Goal: Task Accomplishment & Management: Use online tool/utility

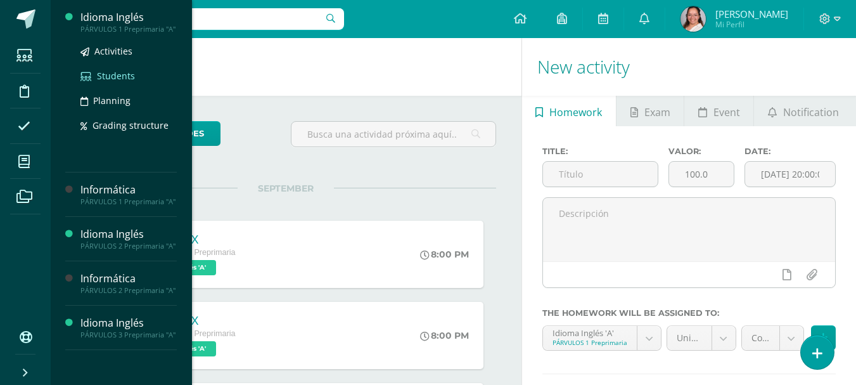
click at [113, 77] on span "Students" at bounding box center [116, 76] width 38 height 12
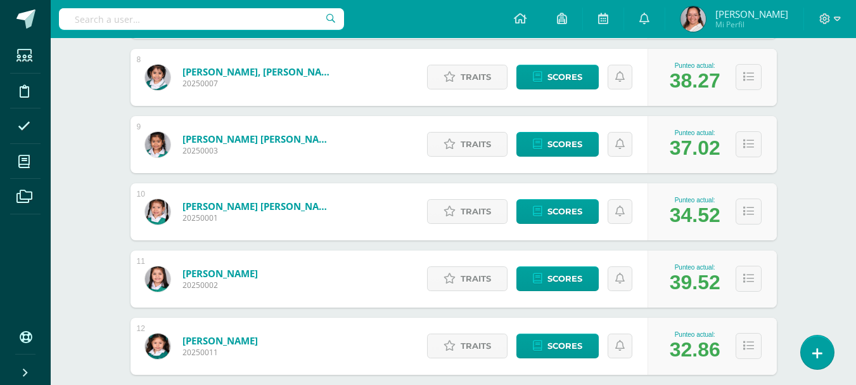
scroll to position [771, 0]
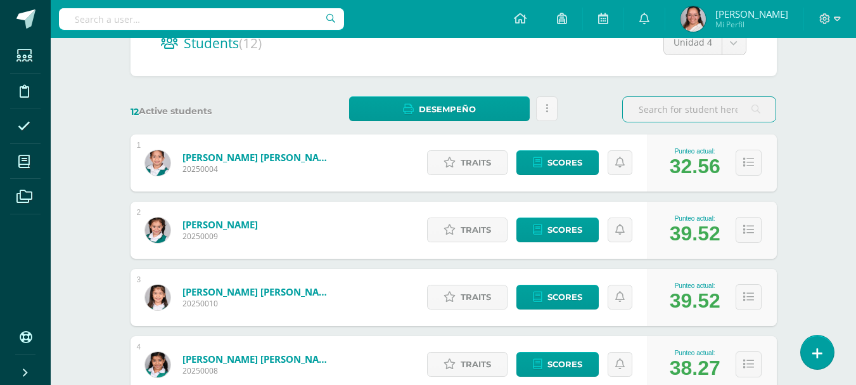
scroll to position [190, 0]
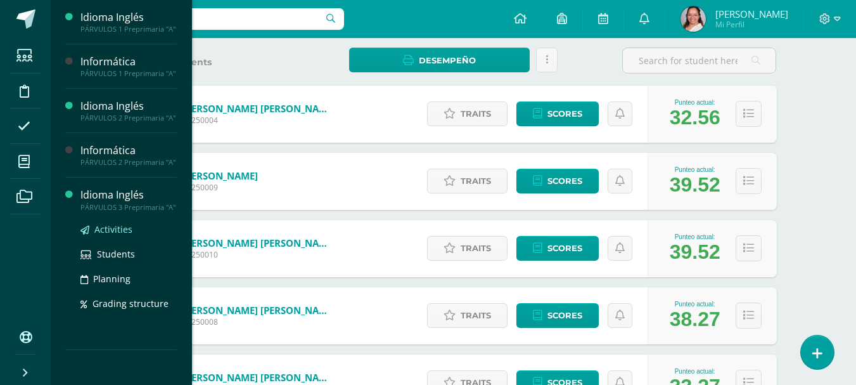
click at [103, 229] on span "Activities" at bounding box center [113, 229] width 38 height 12
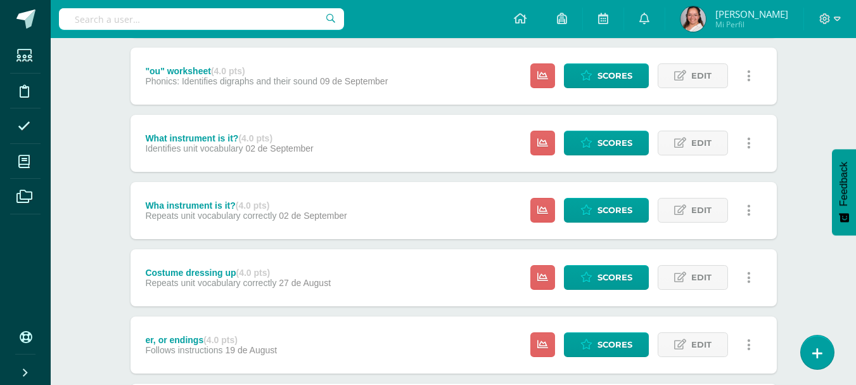
scroll to position [774, 0]
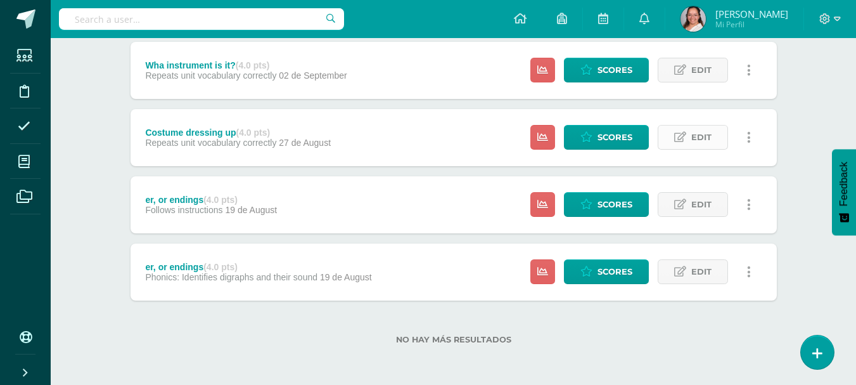
click at [686, 142] on icon at bounding box center [680, 137] width 12 height 11
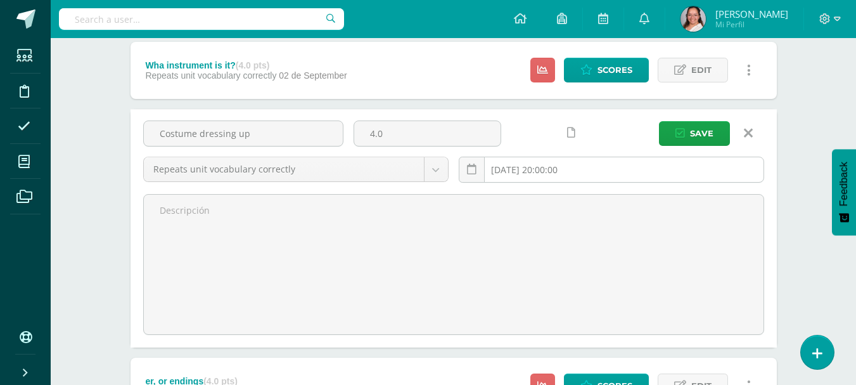
click at [555, 178] on input "2025-08-27 20:00:00" at bounding box center [611, 169] width 304 height 25
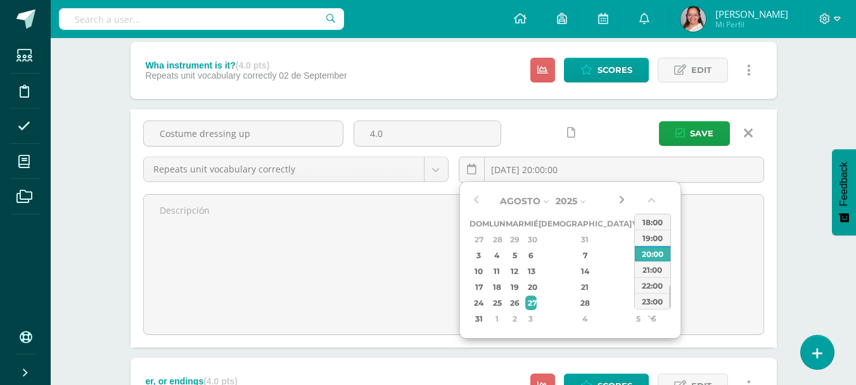
click at [627, 192] on button "button" at bounding box center [621, 200] width 13 height 19
click at [571, 272] on div "18" at bounding box center [584, 271] width 75 height 15
type input "2025-09-18 20:00"
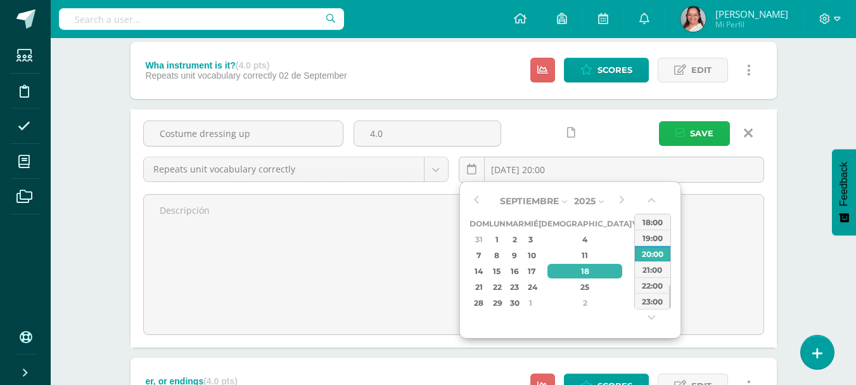
click at [693, 139] on span "Save" at bounding box center [701, 133] width 23 height 23
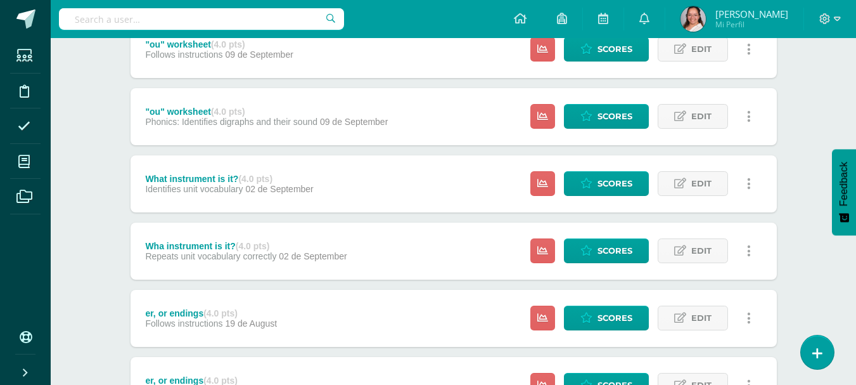
scroll to position [758, 0]
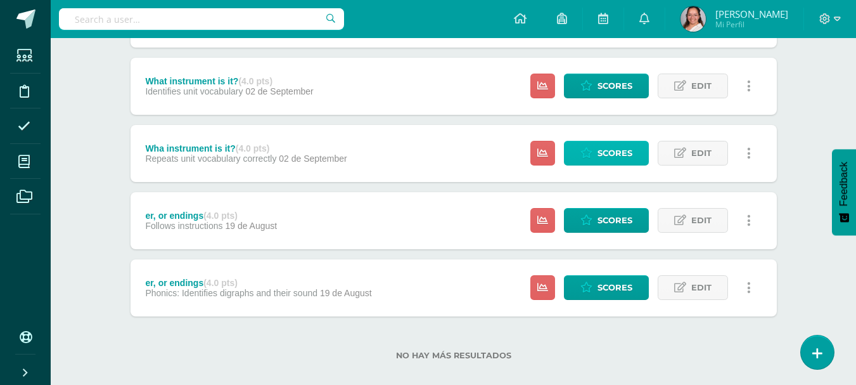
click at [580, 152] on link "Scores" at bounding box center [606, 153] width 85 height 25
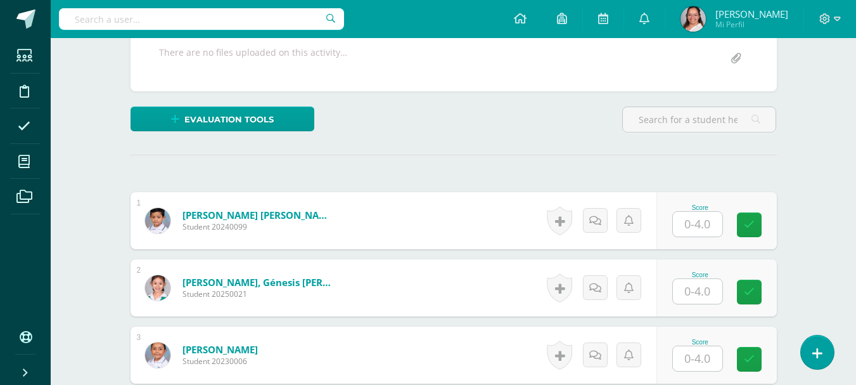
scroll to position [257, 0]
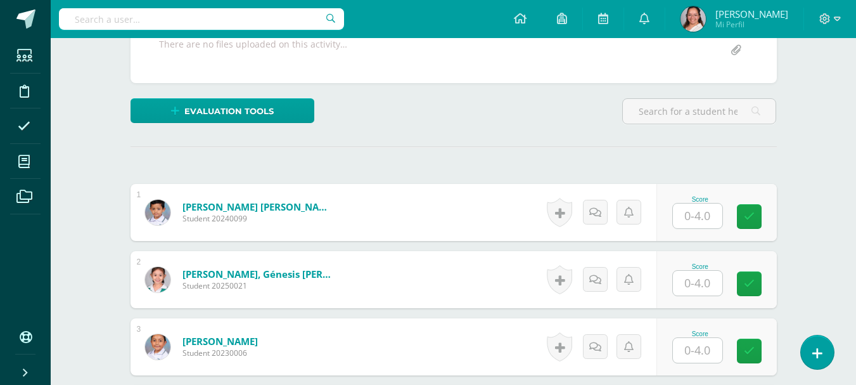
click at [706, 222] on input "text" at bounding box center [697, 215] width 49 height 25
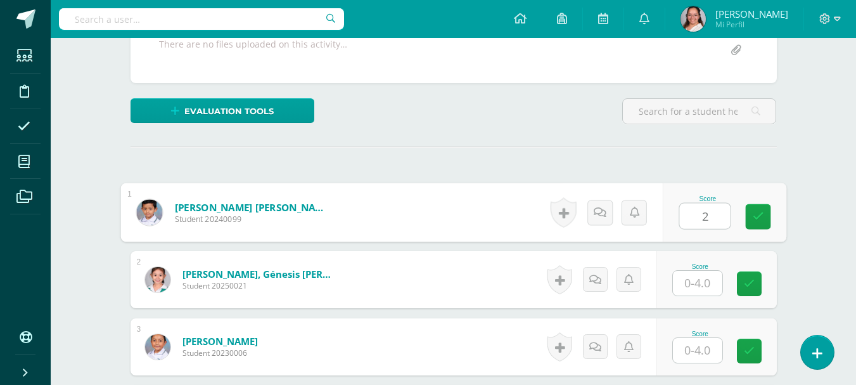
type input "2"
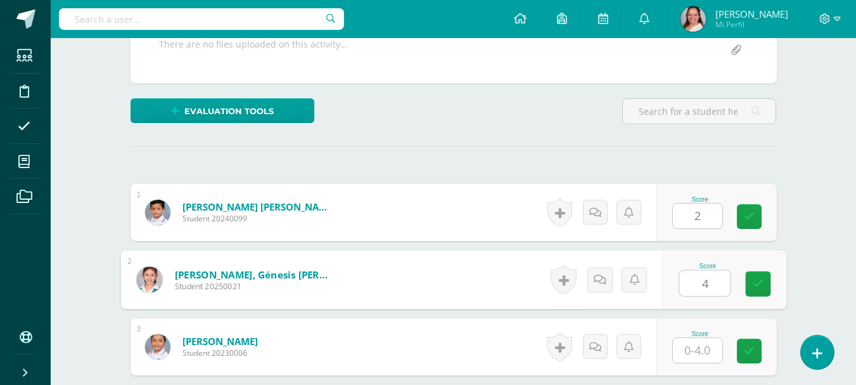
type input "4"
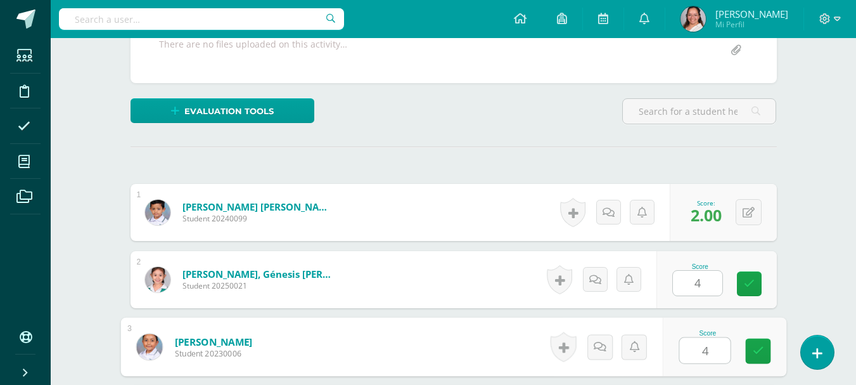
type input "4"
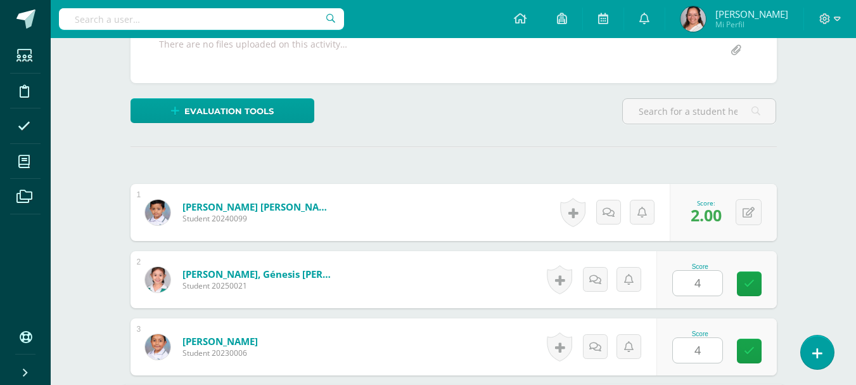
scroll to position [482, 0]
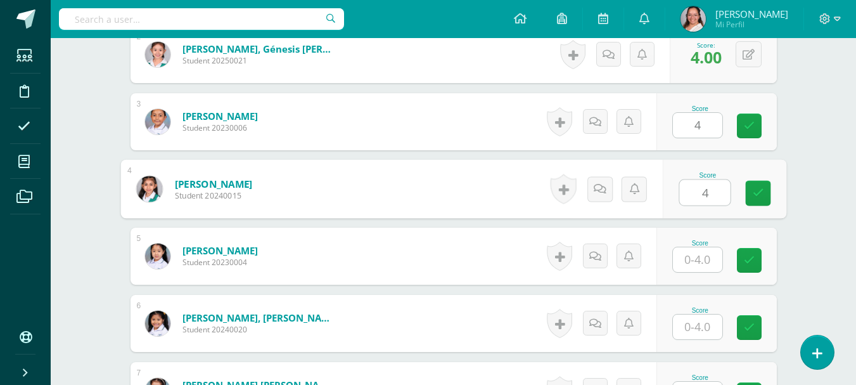
type input "4"
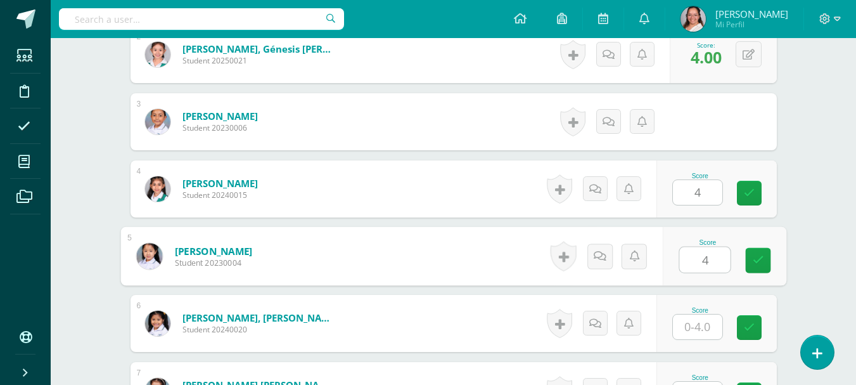
type input "4"
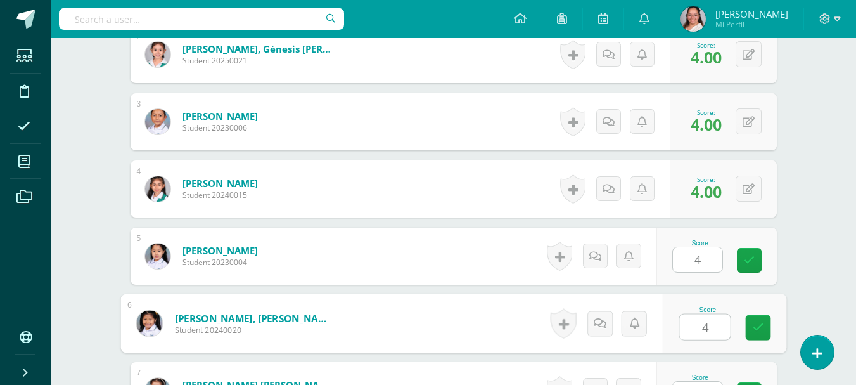
type input "4"
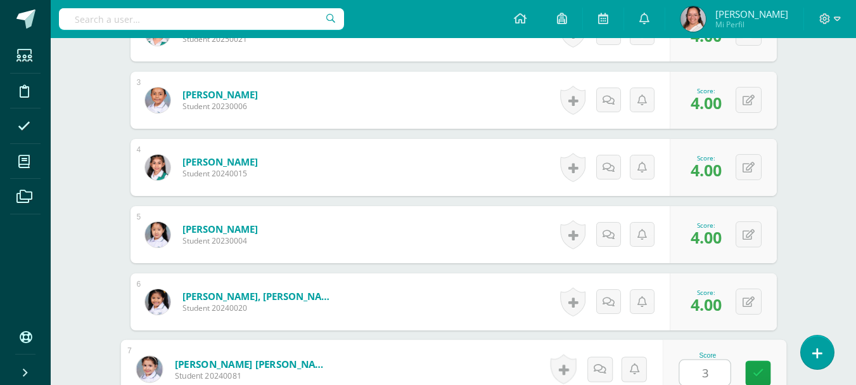
type input "3"
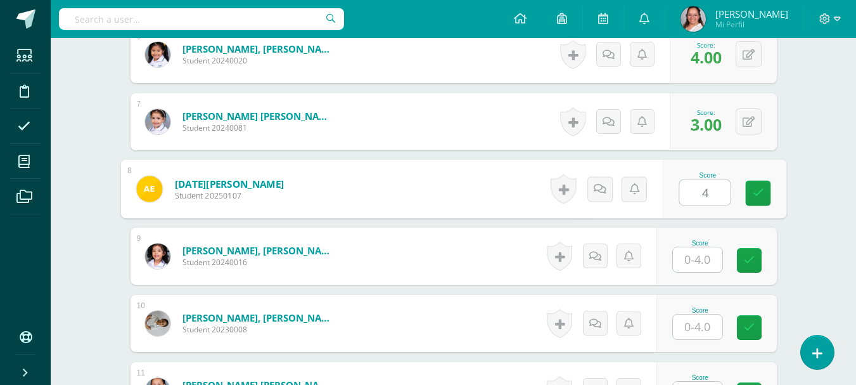
type input "4"
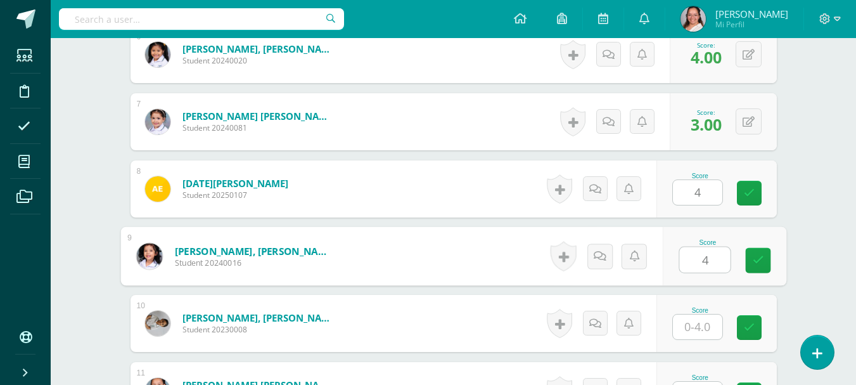
type input "4"
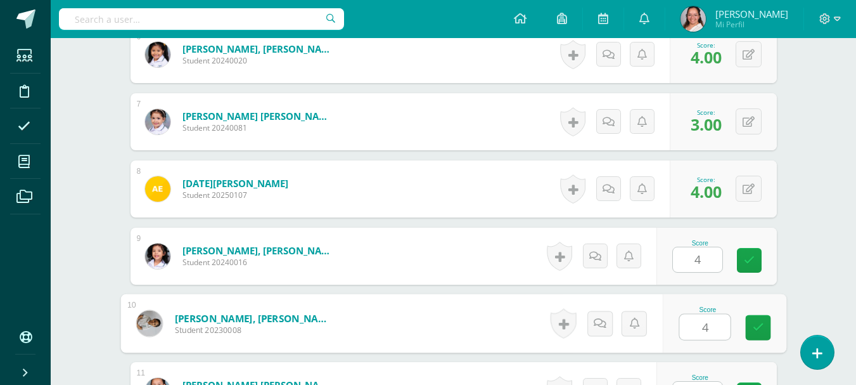
type input "4"
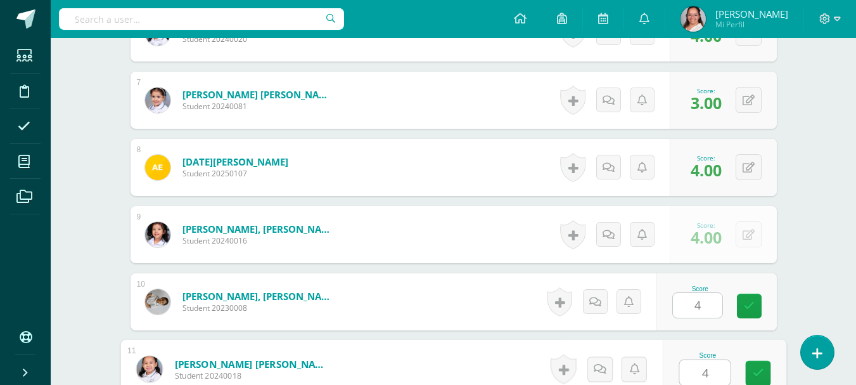
type input "4"
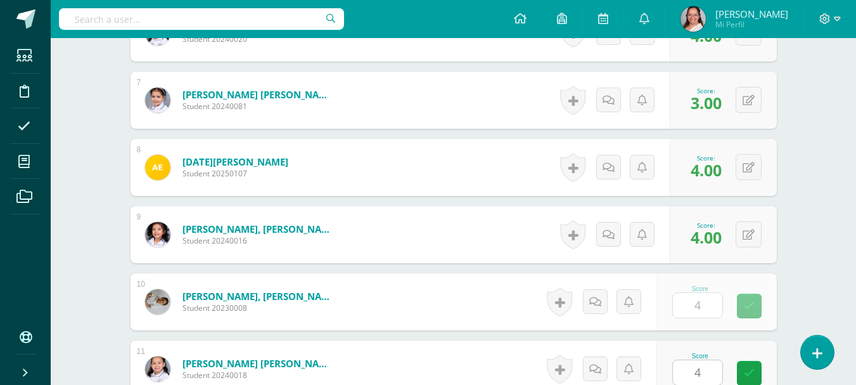
scroll to position [1019, 0]
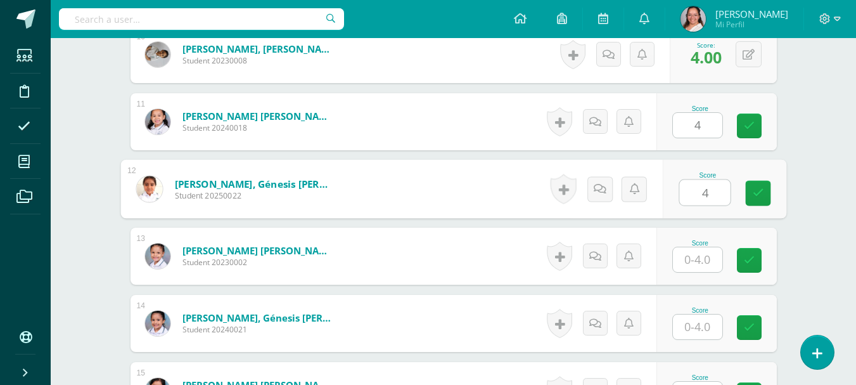
type input "4"
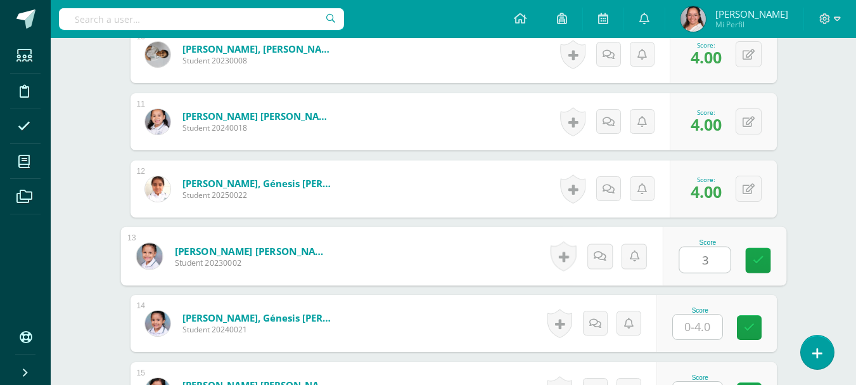
type input "3"
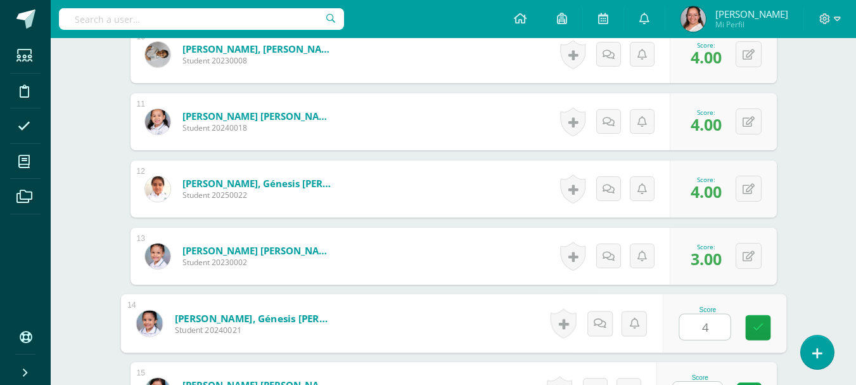
type input "4"
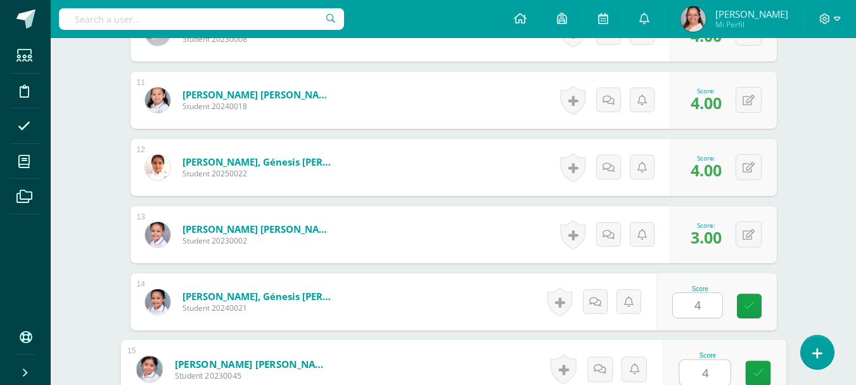
type input "4"
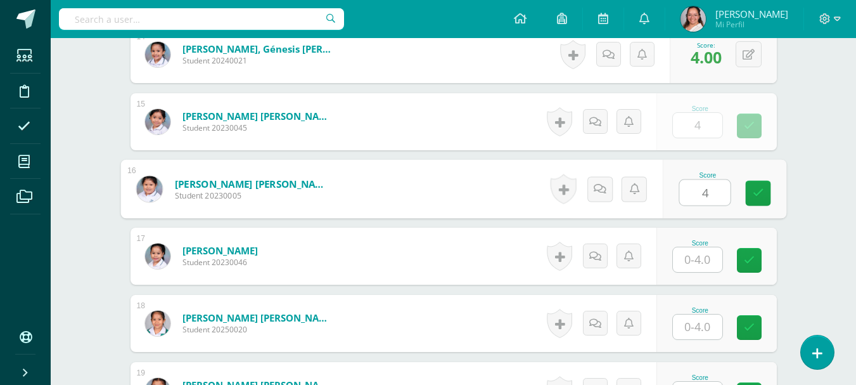
type input "4"
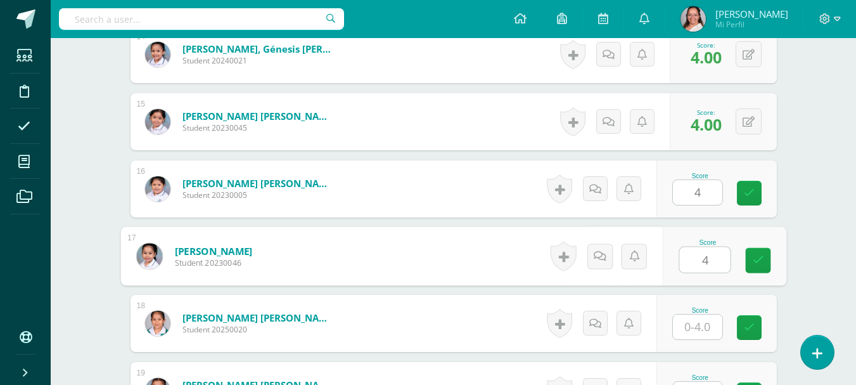
type input "4"
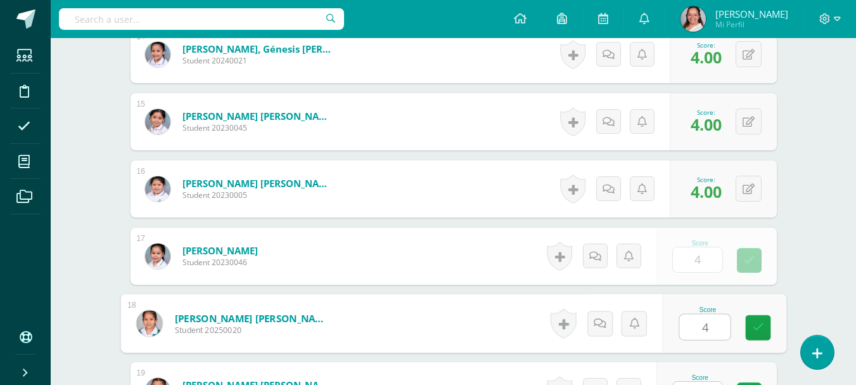
type input "4"
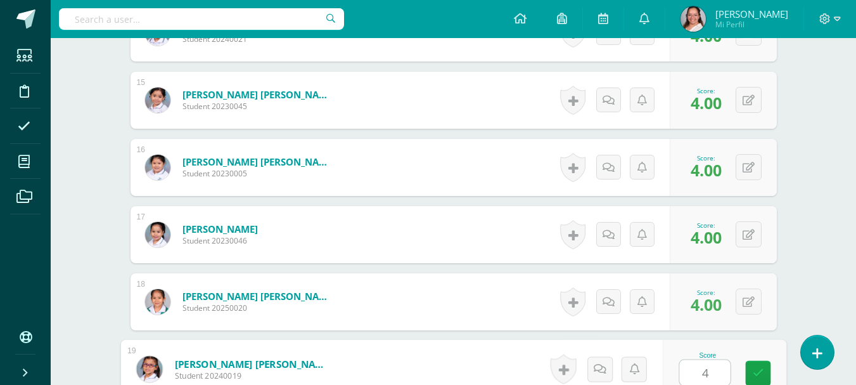
type input "4"
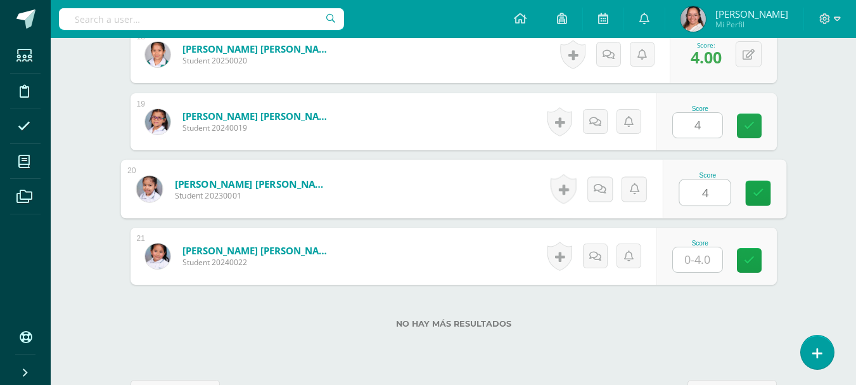
type input "4"
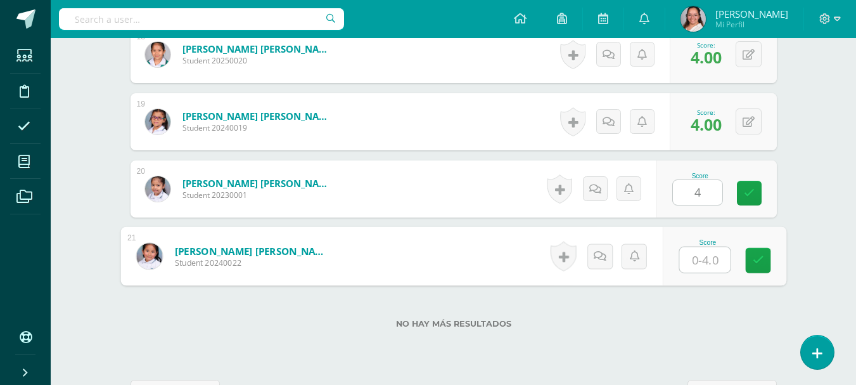
type input "4"
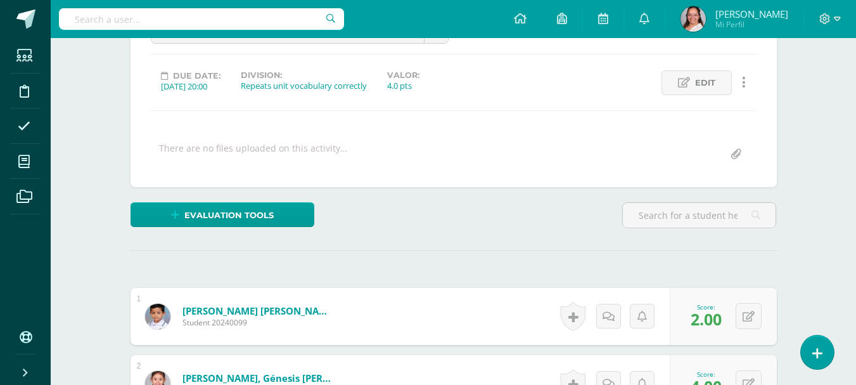
scroll to position [0, 0]
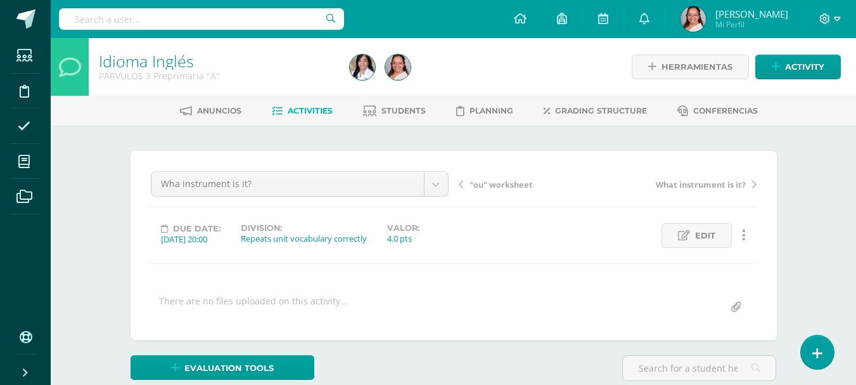
click at [696, 192] on div ""ou" worksheet What instrument is it?" at bounding box center [608, 188] width 308 height 35
click at [697, 186] on span "What instrument is it?" at bounding box center [701, 184] width 90 height 11
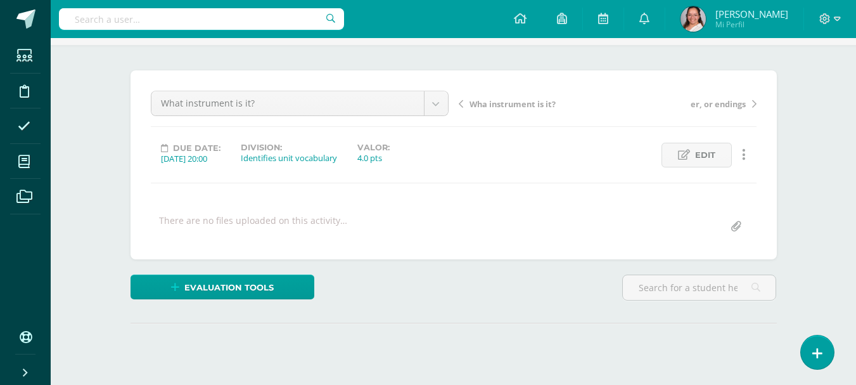
scroll to position [189, 0]
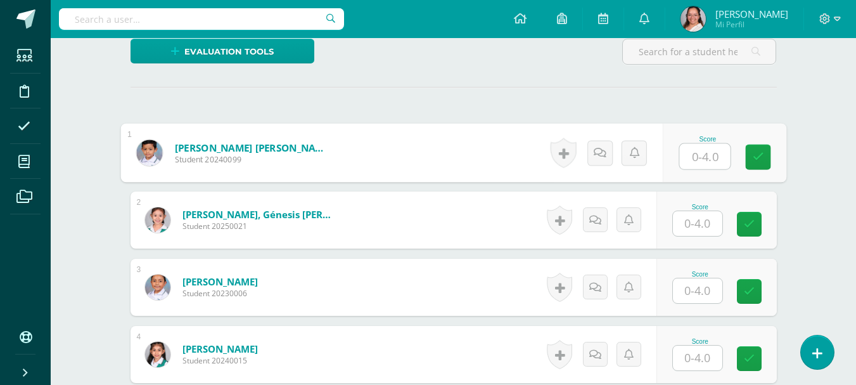
click at [686, 160] on input "text" at bounding box center [704, 156] width 51 height 25
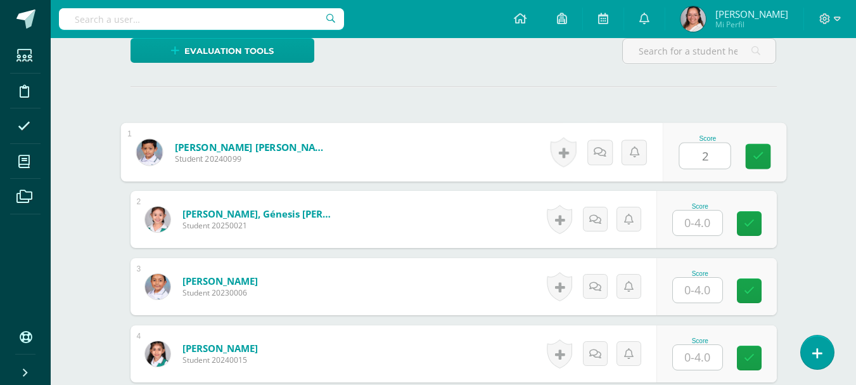
type input "2"
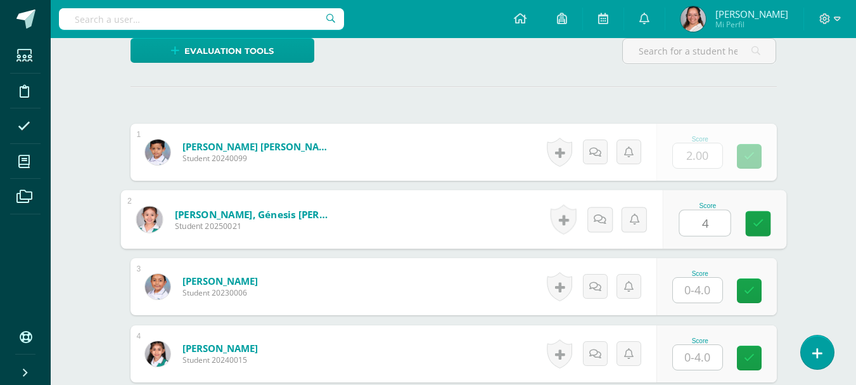
type input "4"
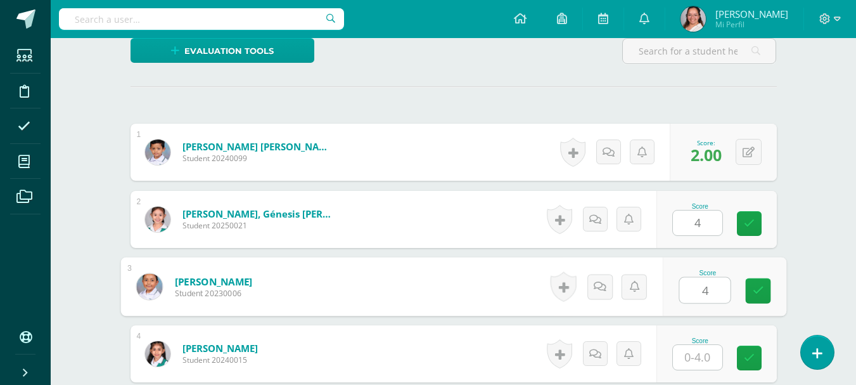
type input "4"
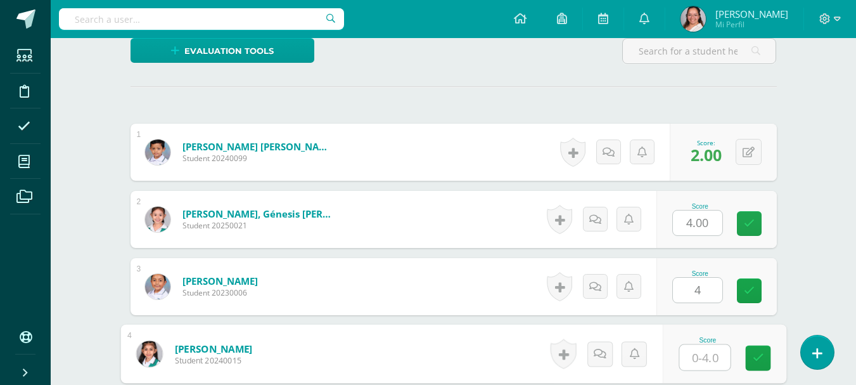
scroll to position [317, 0]
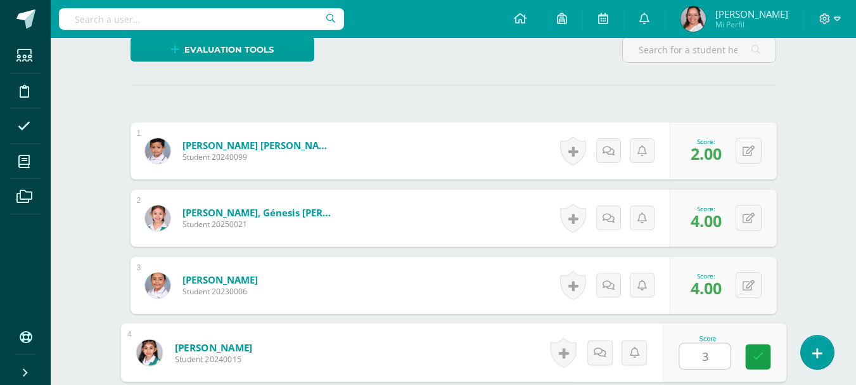
type input "3"
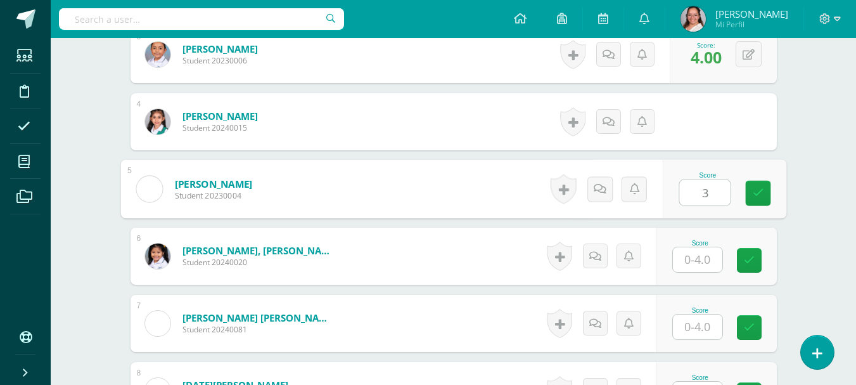
type input "3"
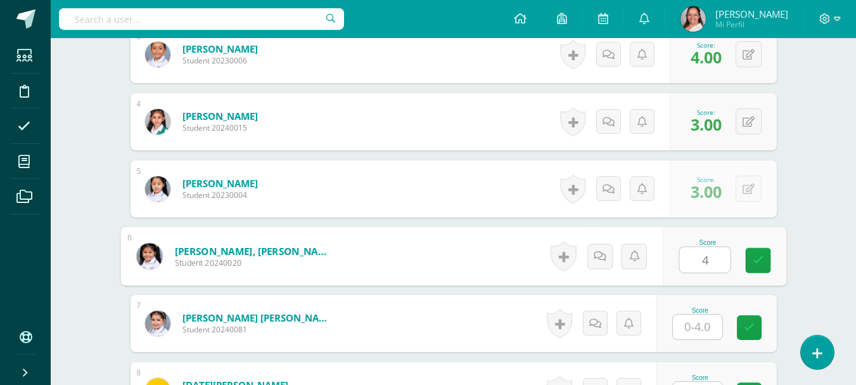
type input "4"
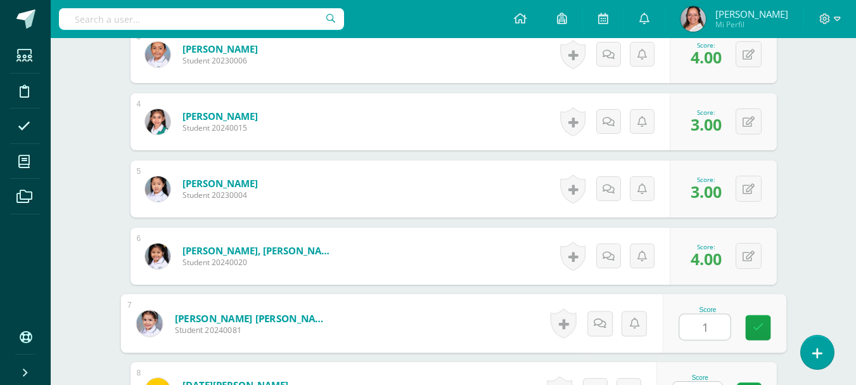
type input "1"
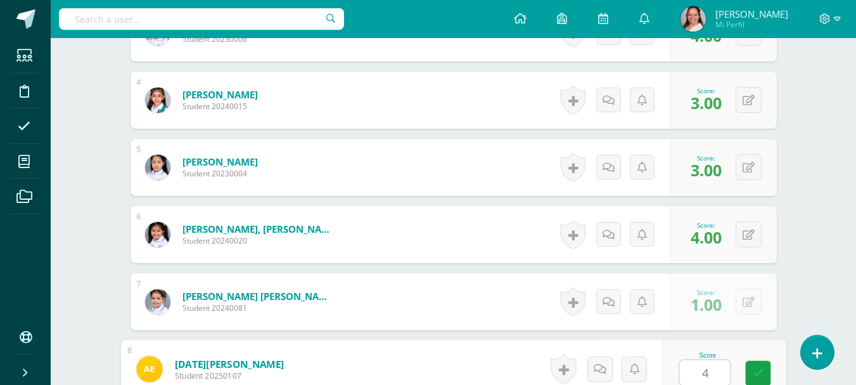
type input "4"
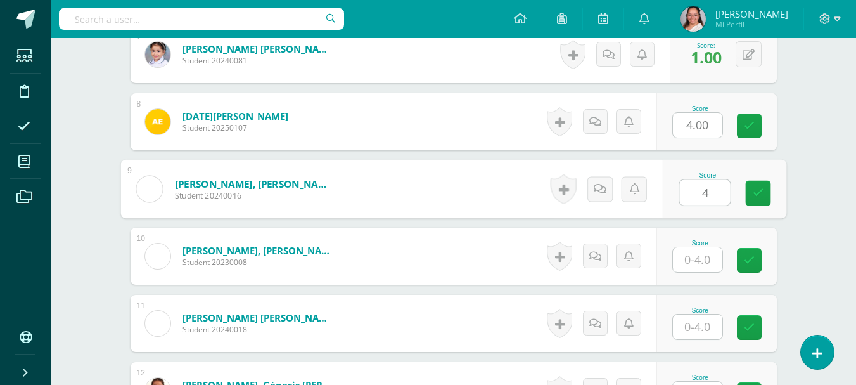
type input "4"
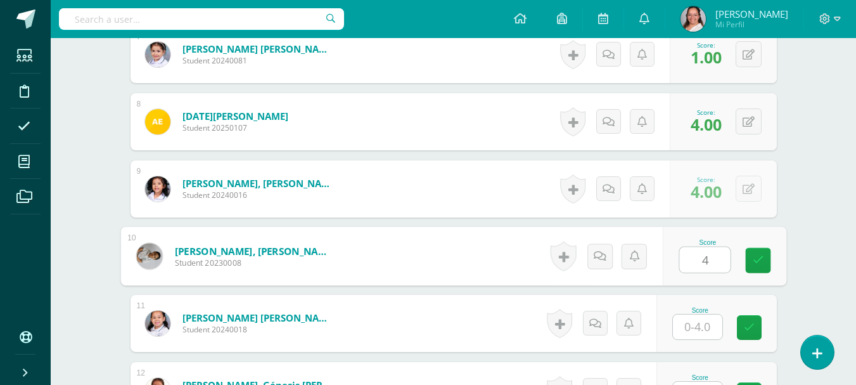
type input "4"
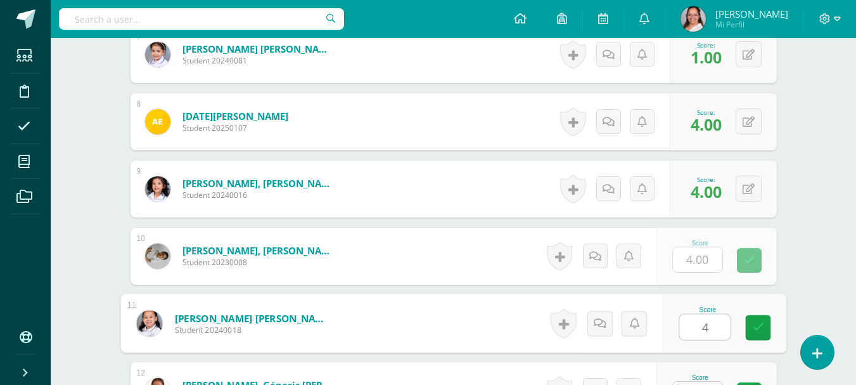
type input "4"
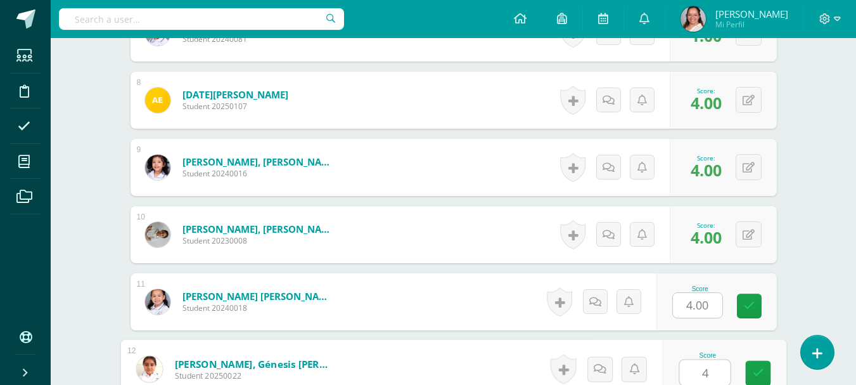
type input "4"
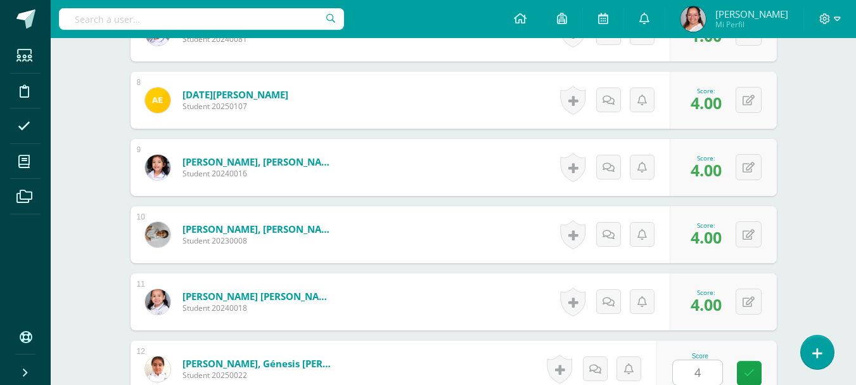
scroll to position [1086, 0]
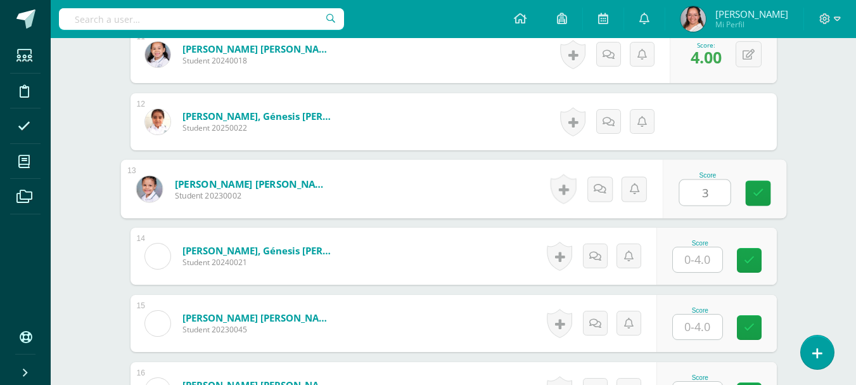
type input "3"
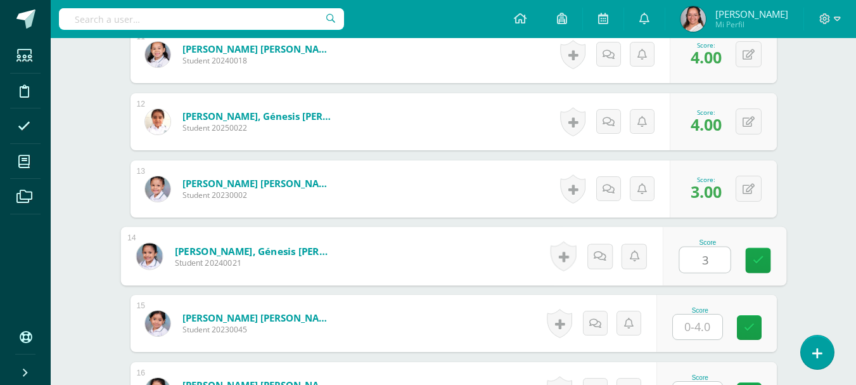
type input "3"
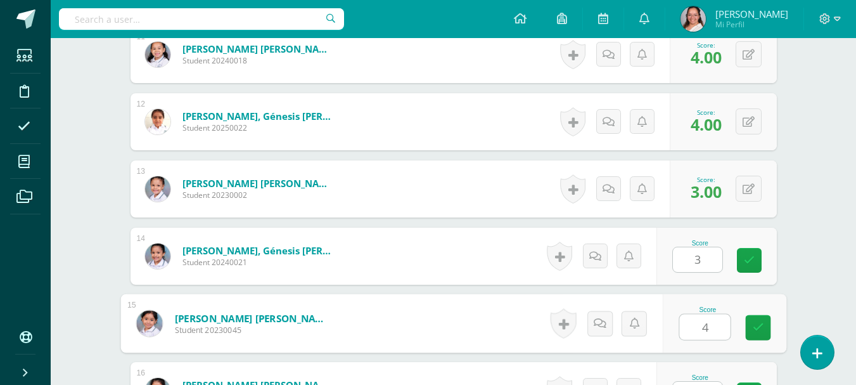
type input "4"
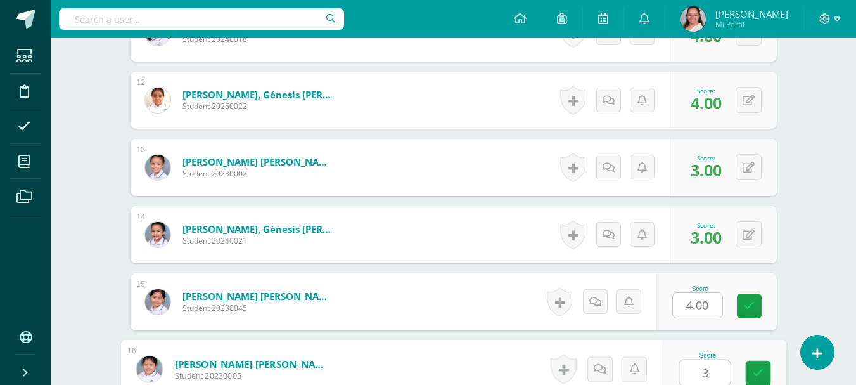
type input "3"
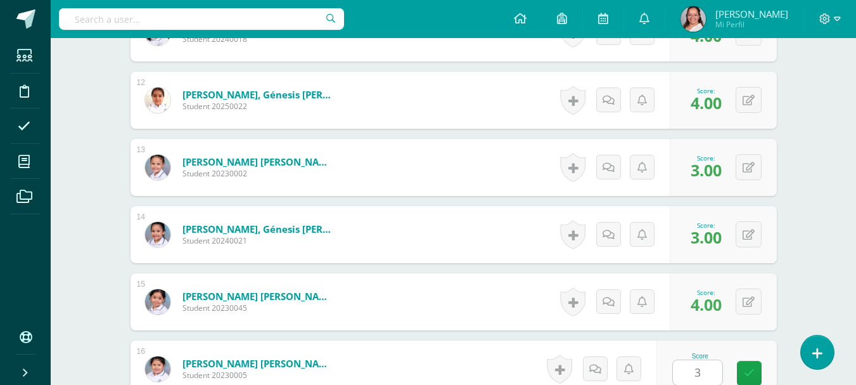
scroll to position [1355, 0]
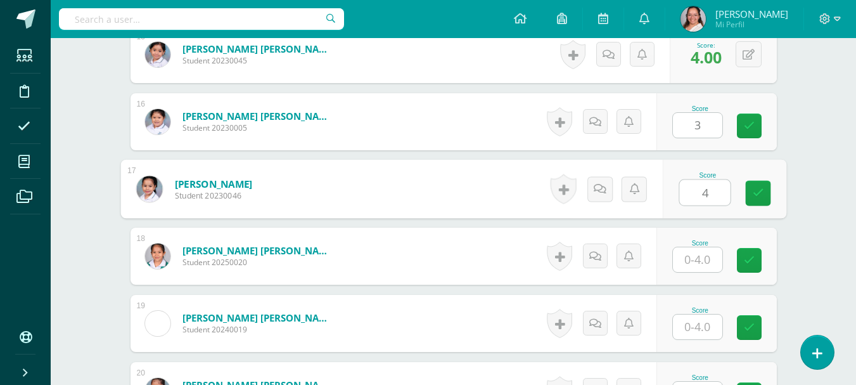
type input "4"
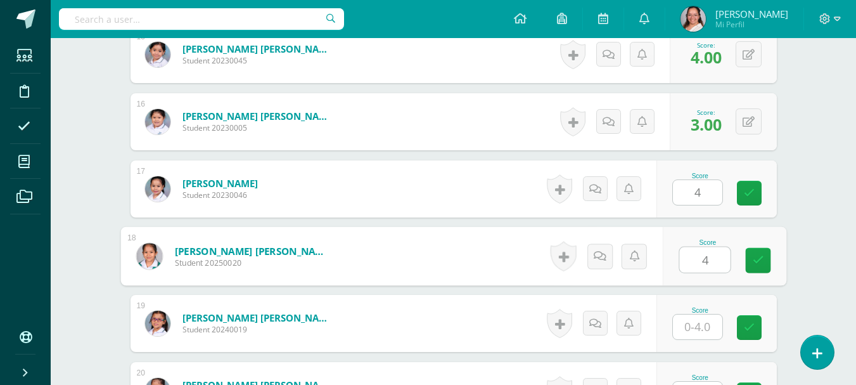
type input "4"
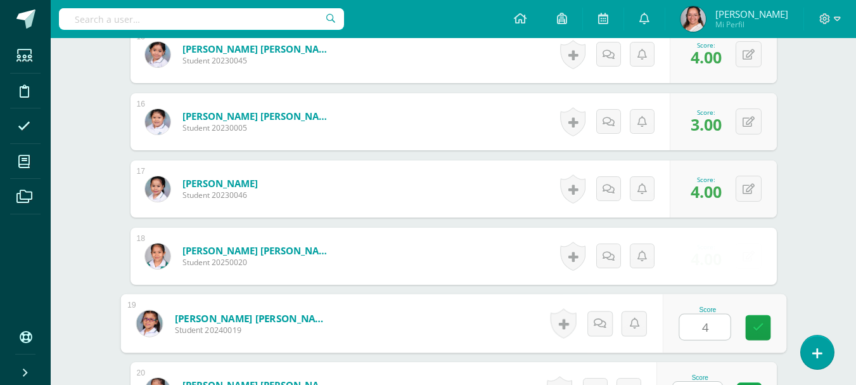
type input "4"
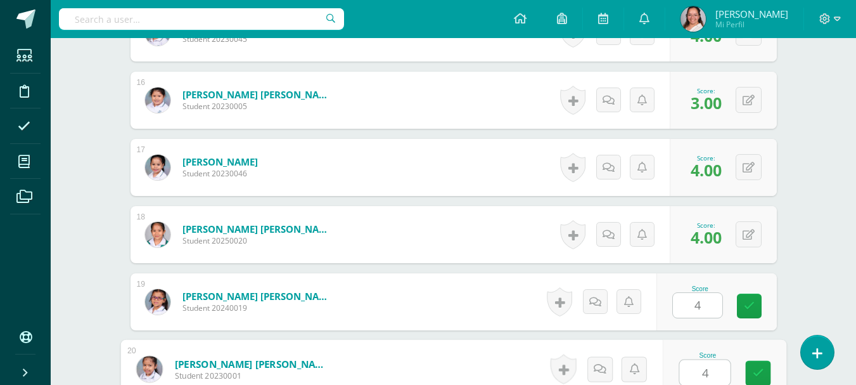
type input "4"
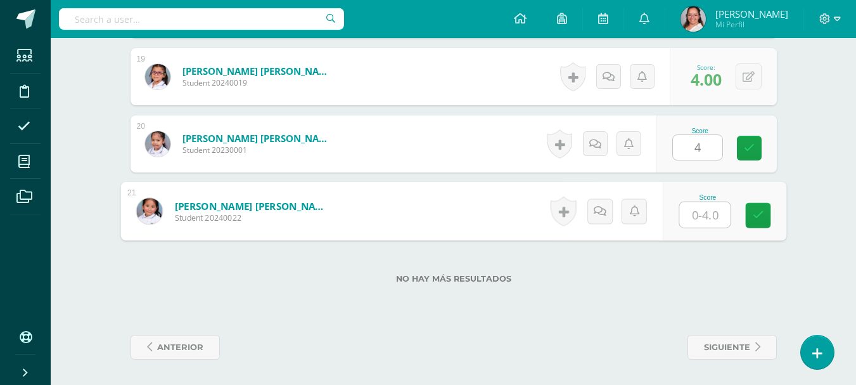
type input "4"
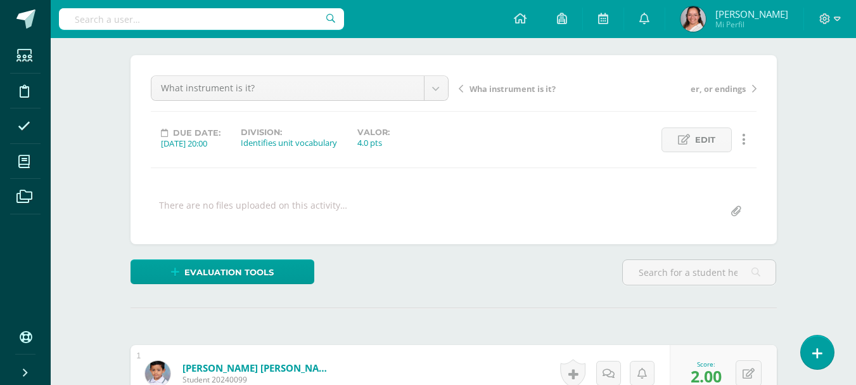
scroll to position [0, 0]
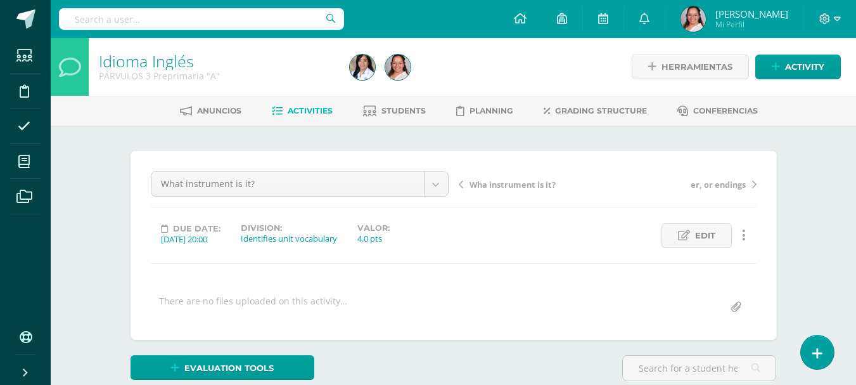
click at [306, 113] on span "Activities" at bounding box center [310, 111] width 45 height 10
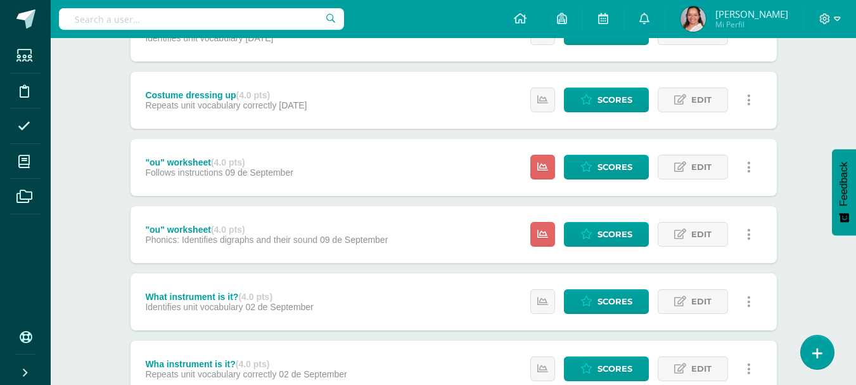
scroll to position [520, 0]
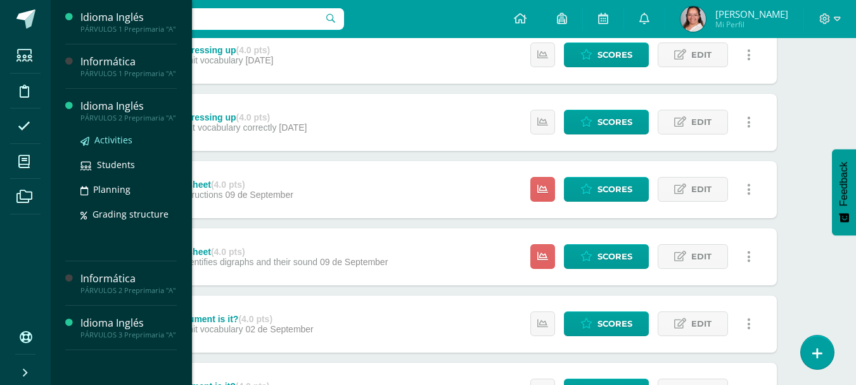
click at [118, 142] on span "Activities" at bounding box center [113, 140] width 38 height 12
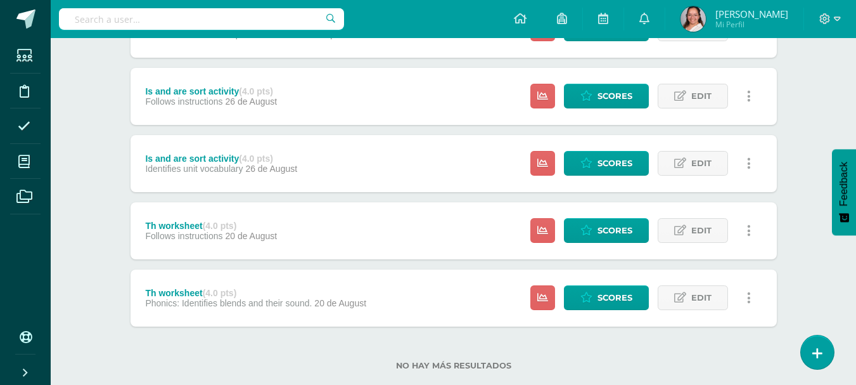
scroll to position [841, 0]
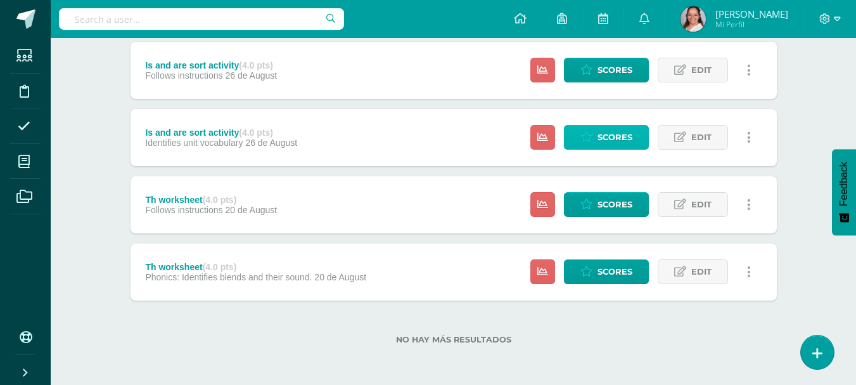
click at [625, 127] on span "Scores" at bounding box center [614, 136] width 35 height 23
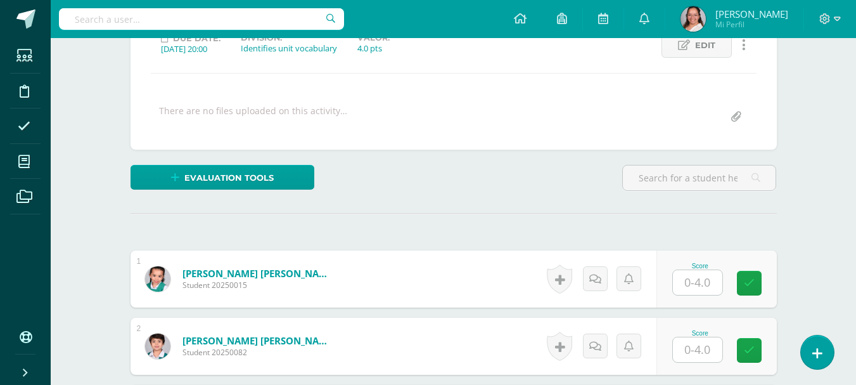
scroll to position [191, 0]
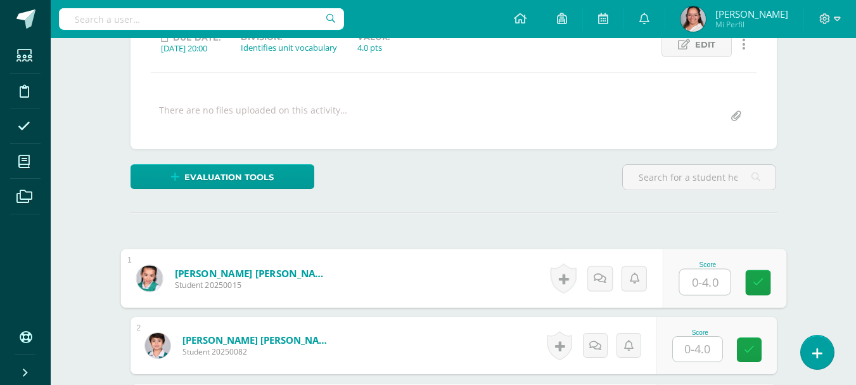
click at [698, 276] on input "text" at bounding box center [704, 281] width 51 height 25
type input "4"
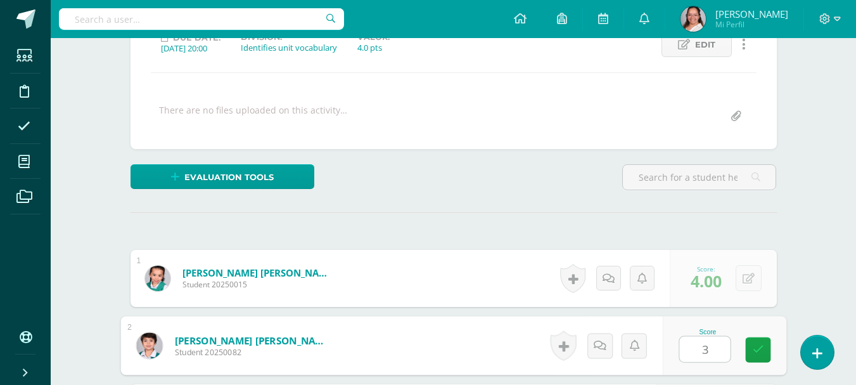
type input "3"
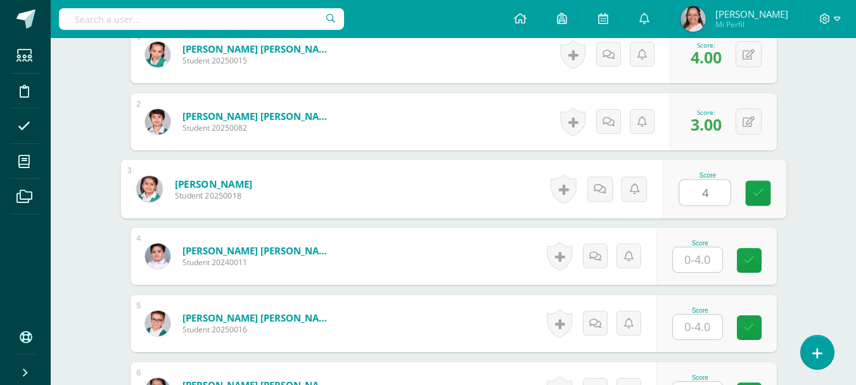
type input "4"
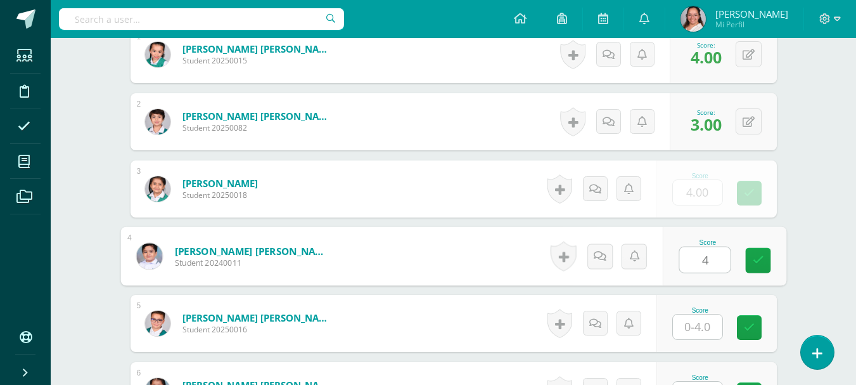
type input "4"
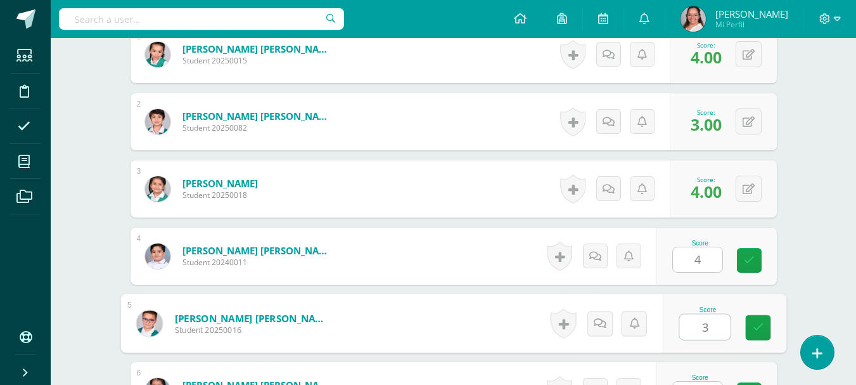
type input "3"
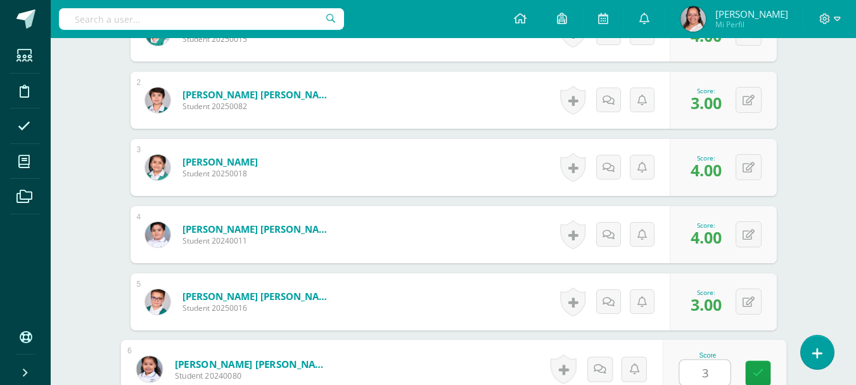
type input "3"
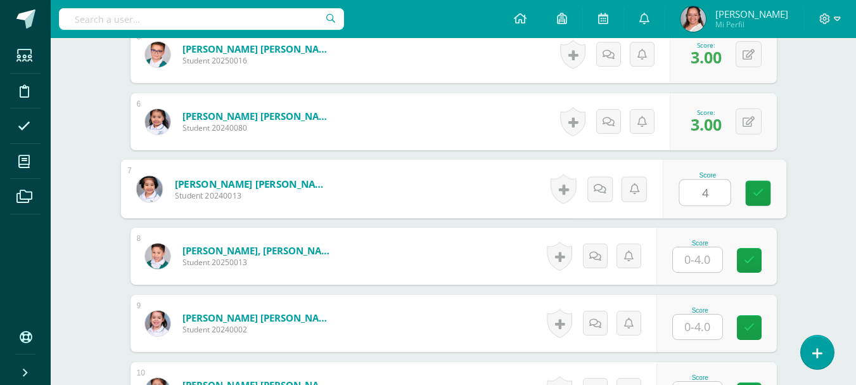
type input "4"
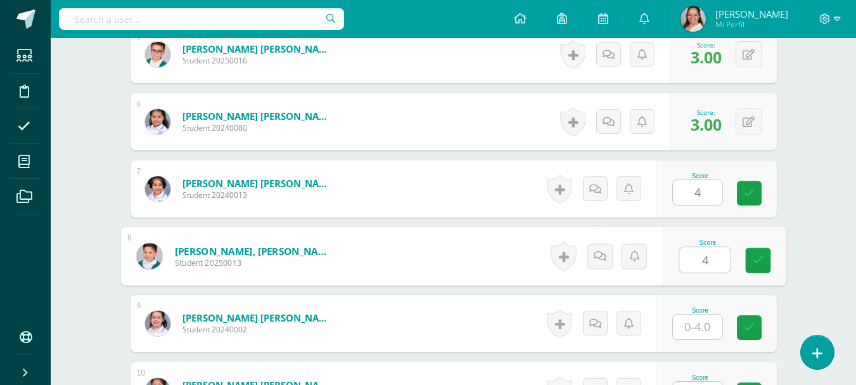
type input "4"
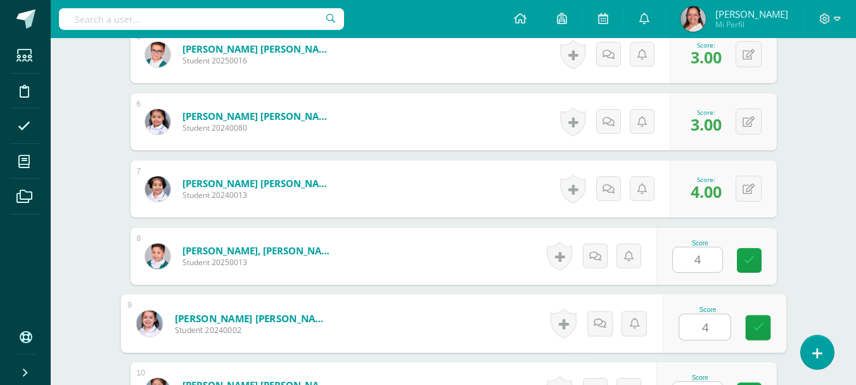
type input "4"
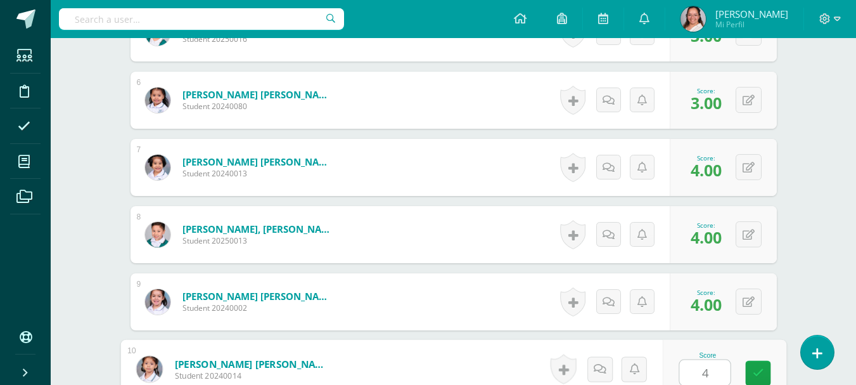
type input "4"
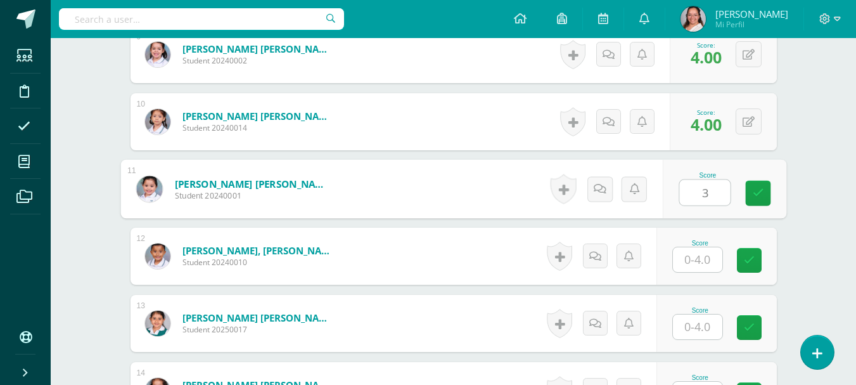
type input "3"
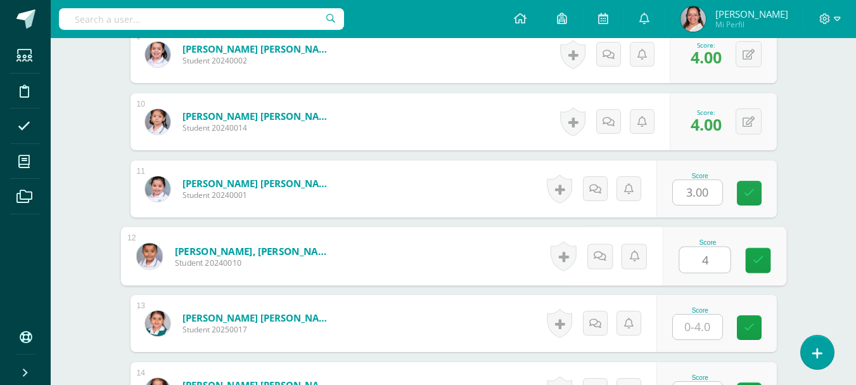
type input "4"
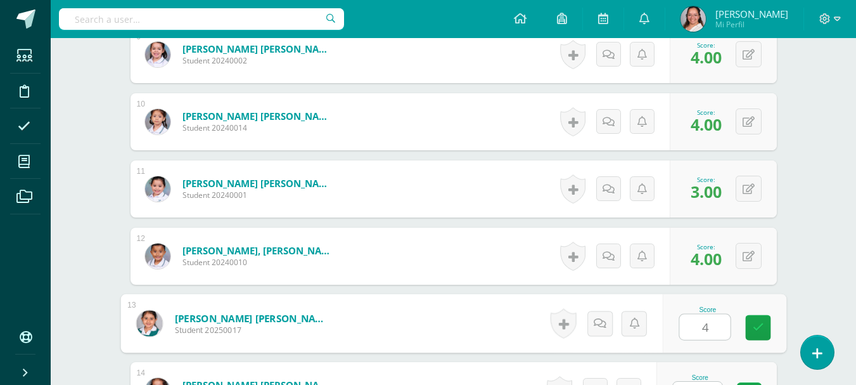
type input "4"
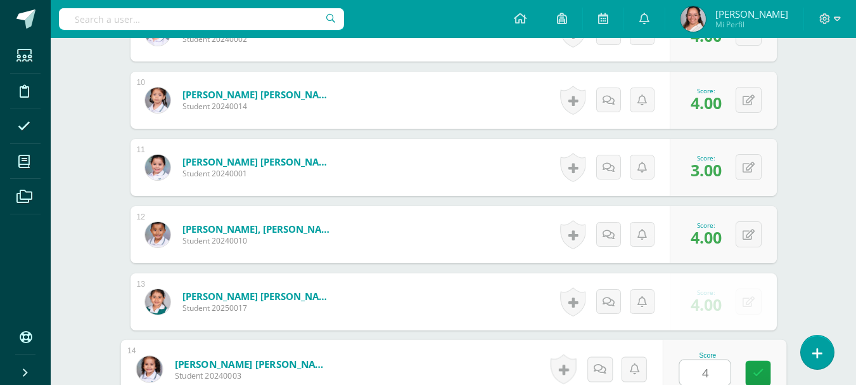
type input "4"
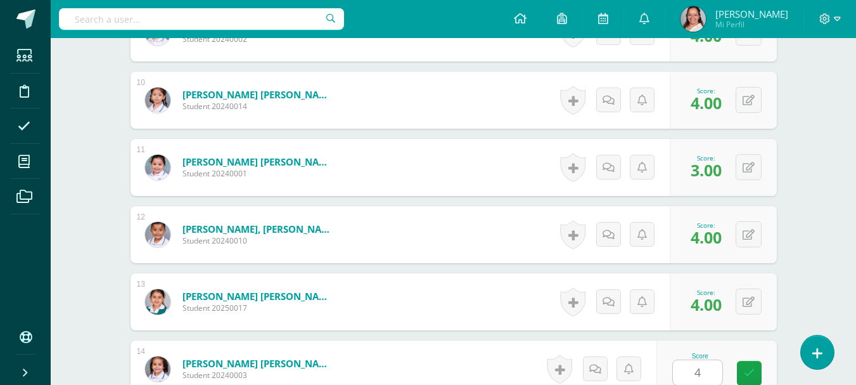
scroll to position [1220, 0]
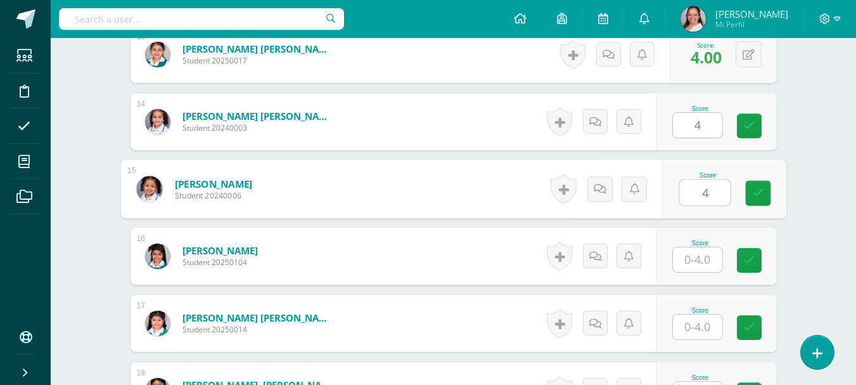
type input "4"
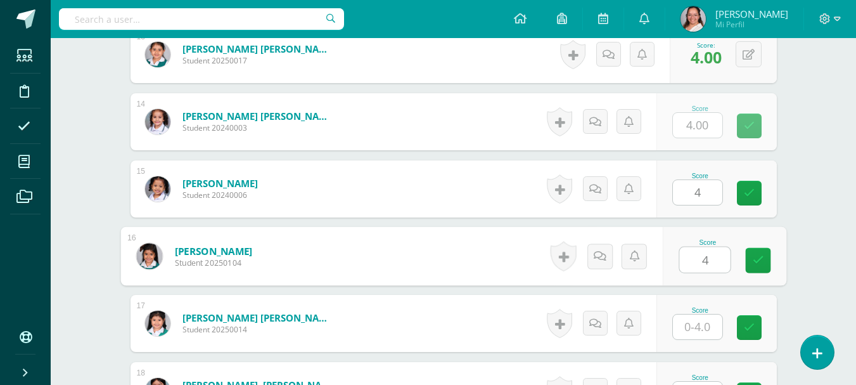
type input "4"
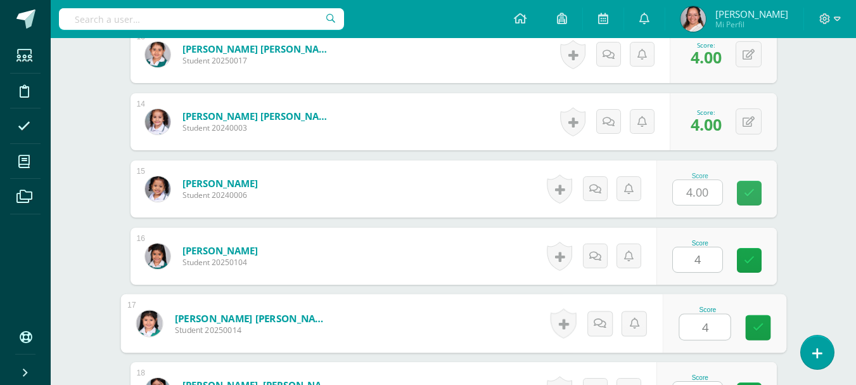
type input "4"
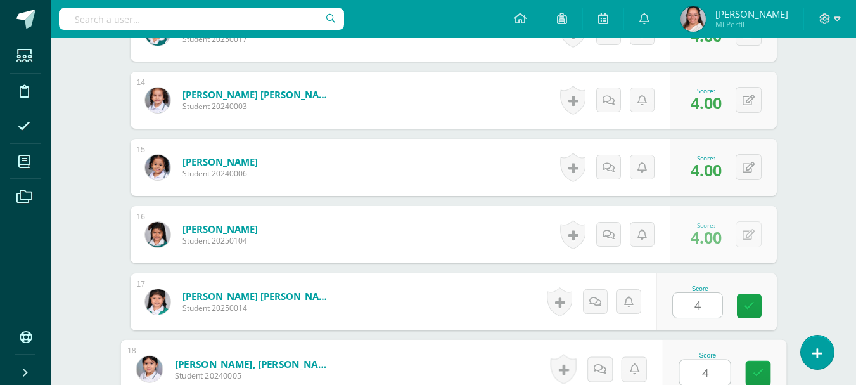
type input "4"
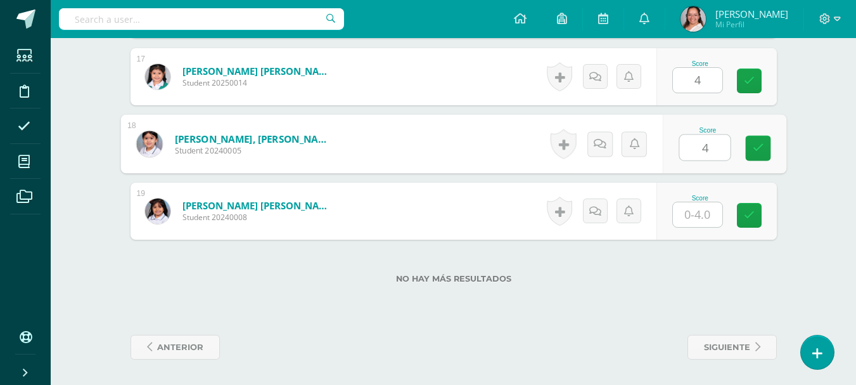
type input "4"
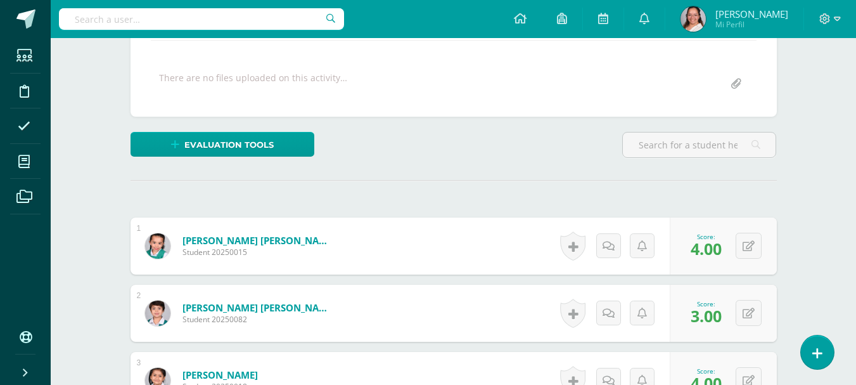
scroll to position [73, 0]
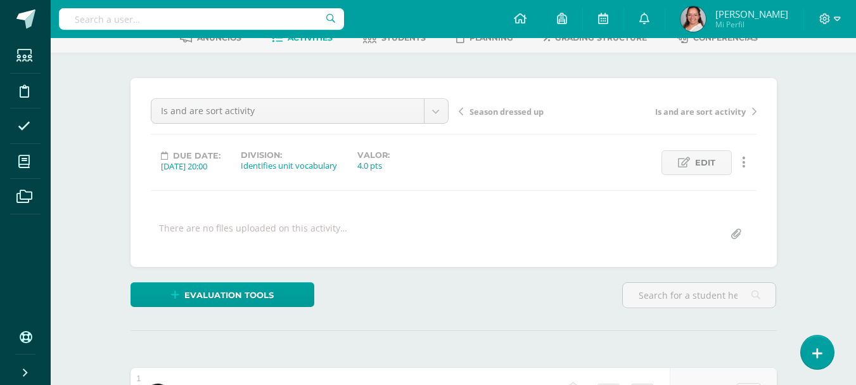
click at [672, 115] on span "Is and are sort activity" at bounding box center [700, 111] width 91 height 11
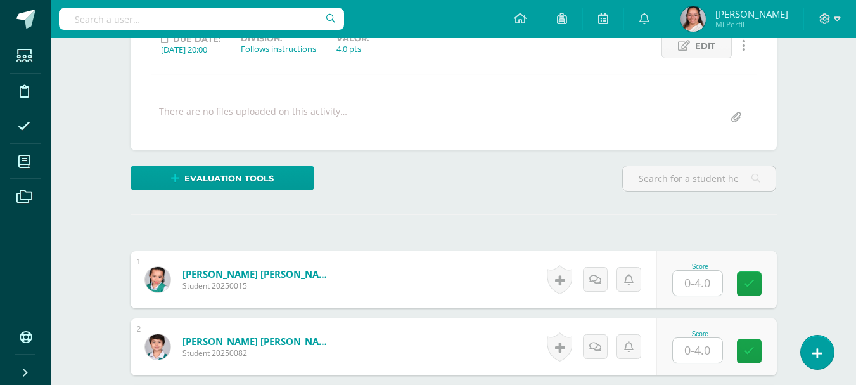
click at [720, 290] on input "text" at bounding box center [697, 283] width 49 height 25
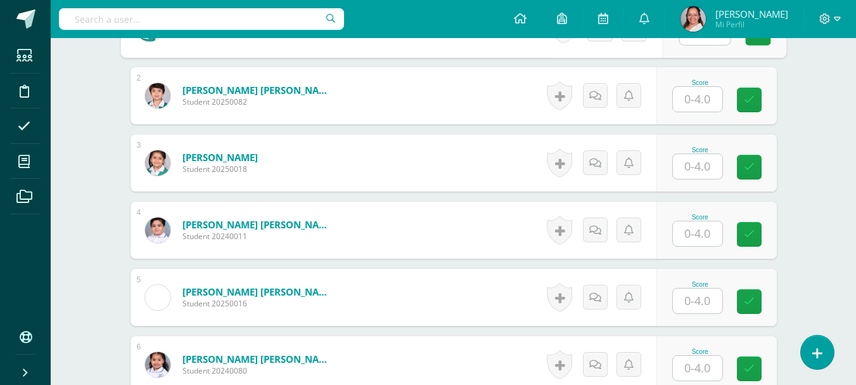
scroll to position [444, 0]
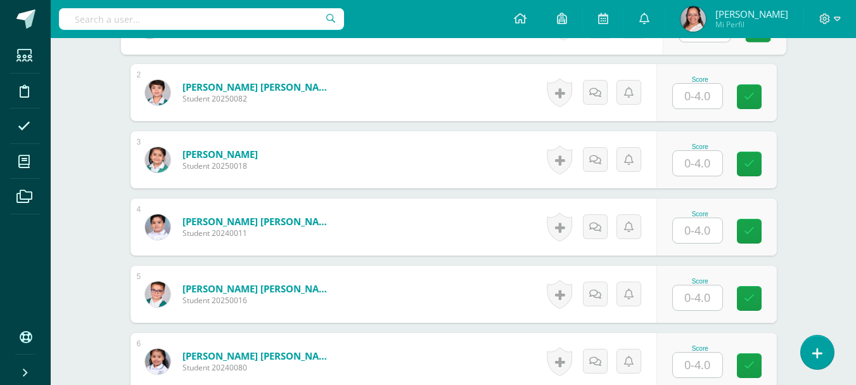
type input "4"
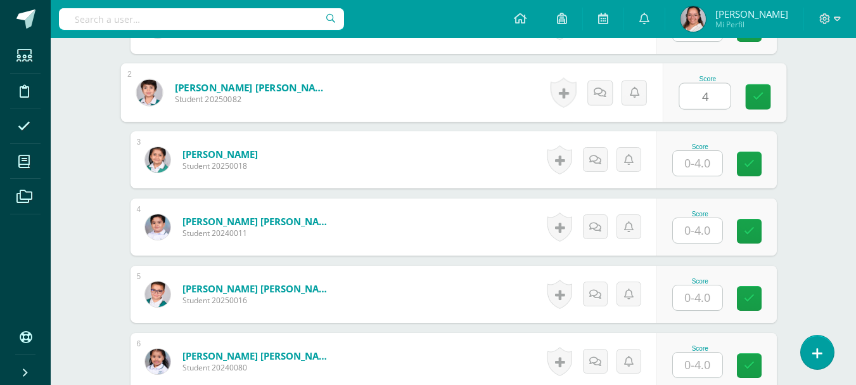
type input "4"
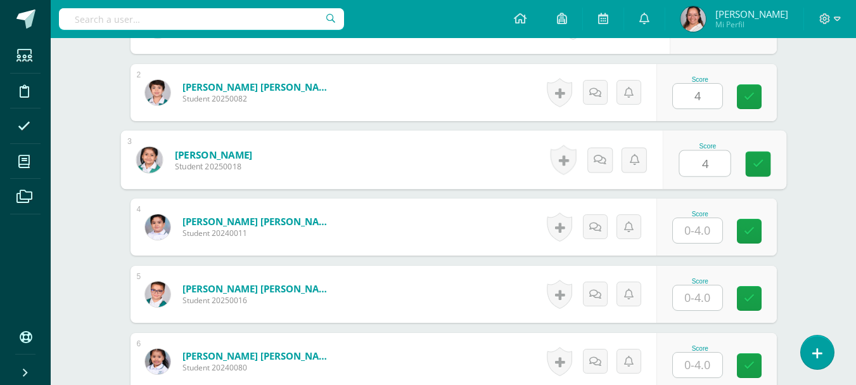
type input "4"
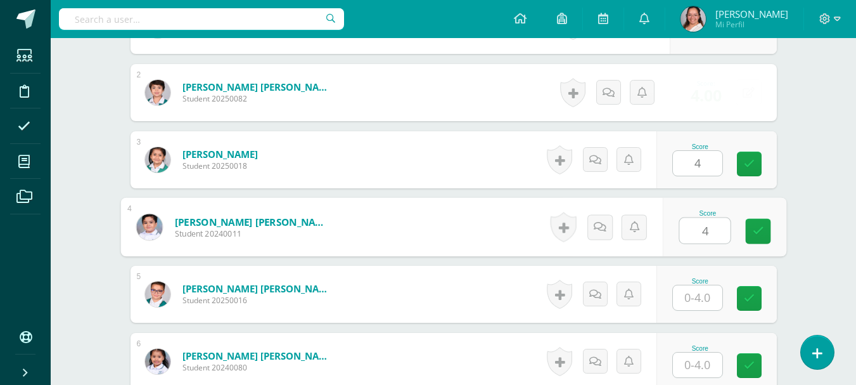
type input "4"
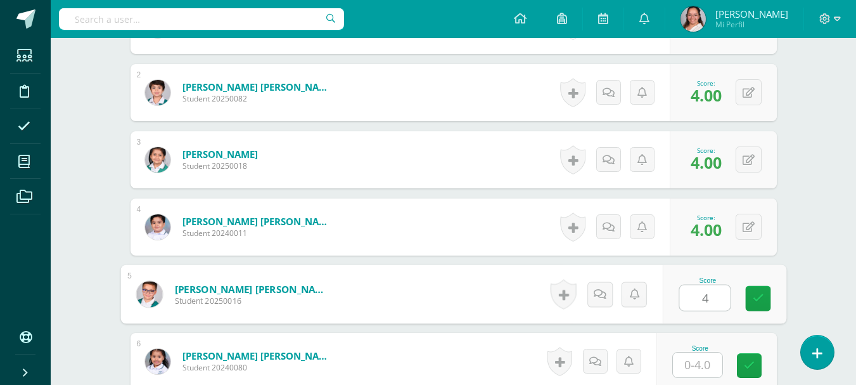
scroll to position [444, 0]
type input "3"
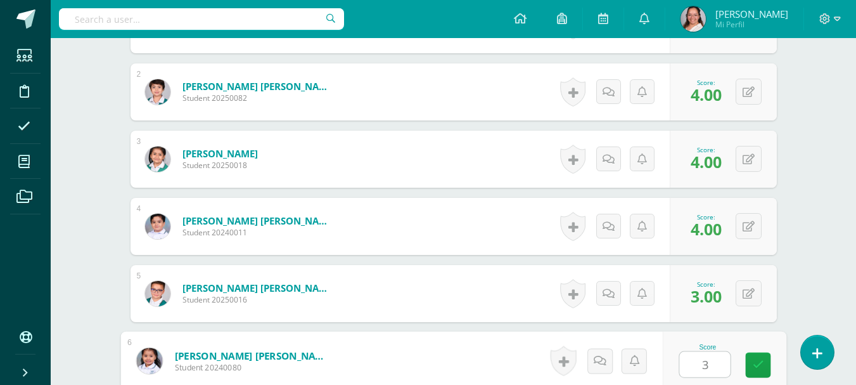
type input "3"
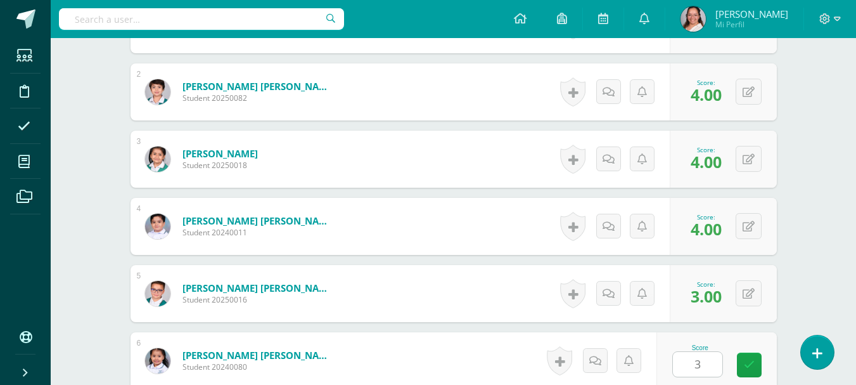
scroll to position [683, 0]
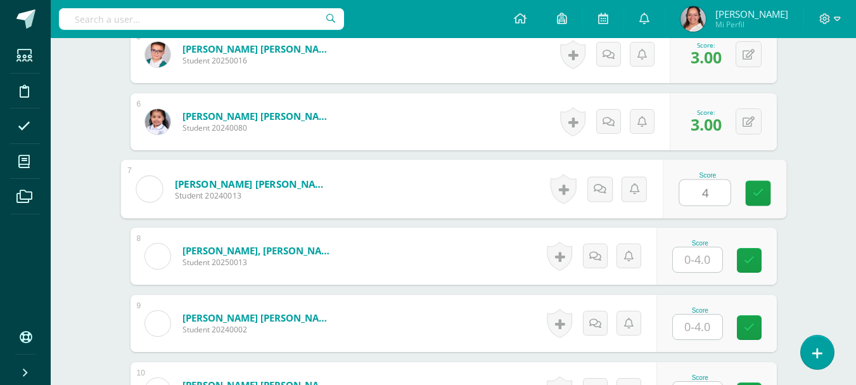
type input "4"
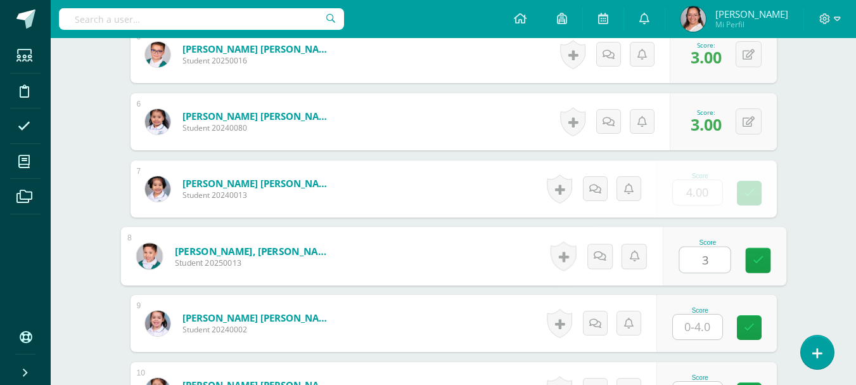
type input "3"
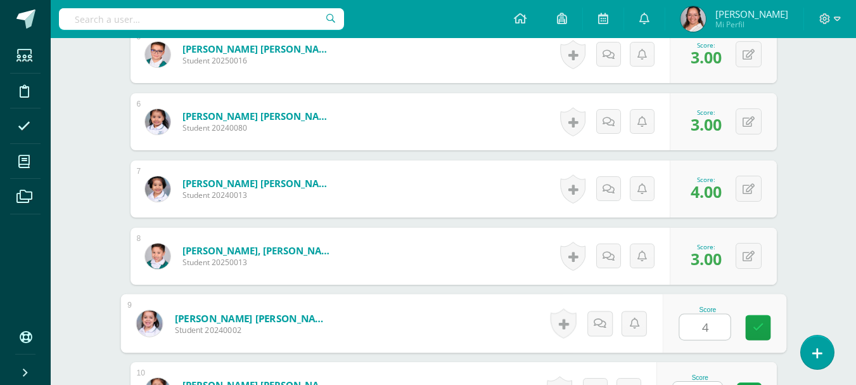
type input "4"
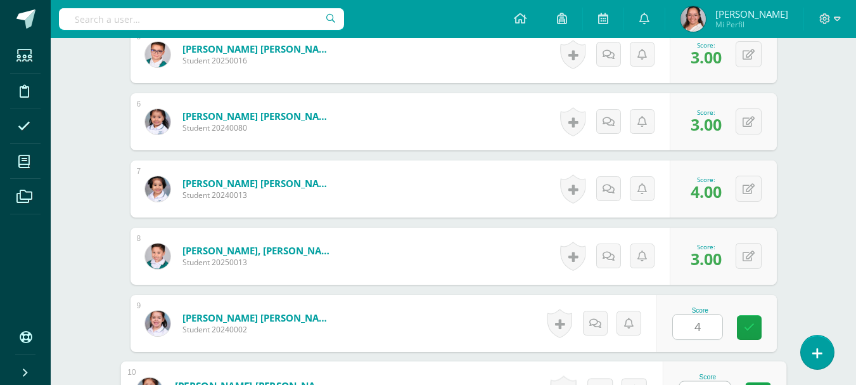
scroll to position [705, 0]
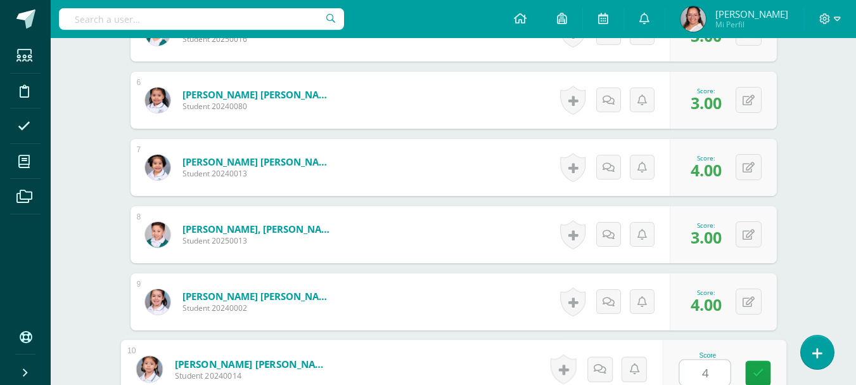
type input "4"
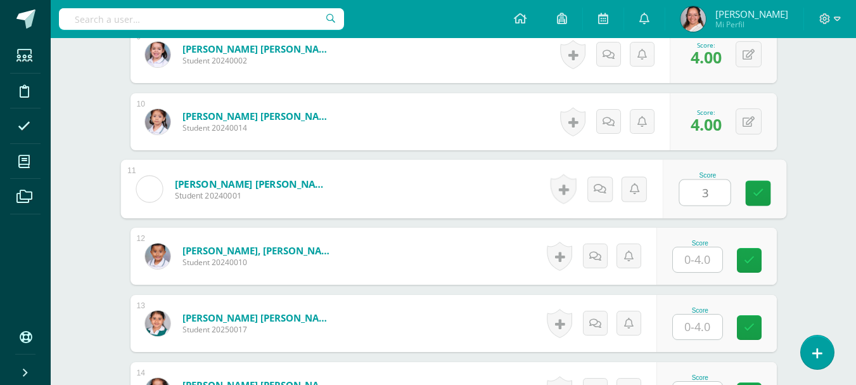
type input "3"
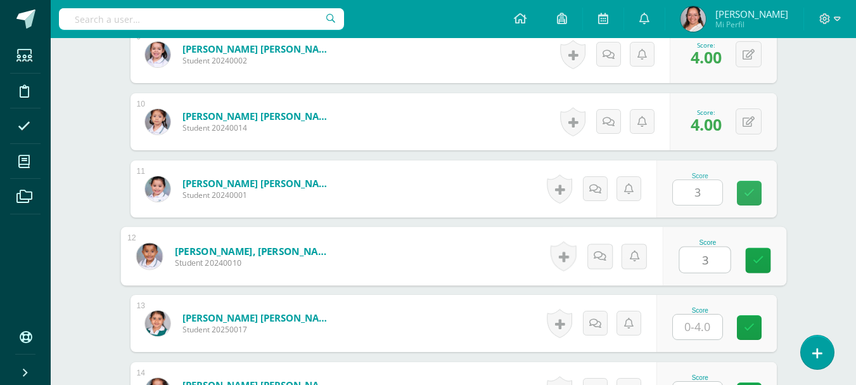
type input "3"
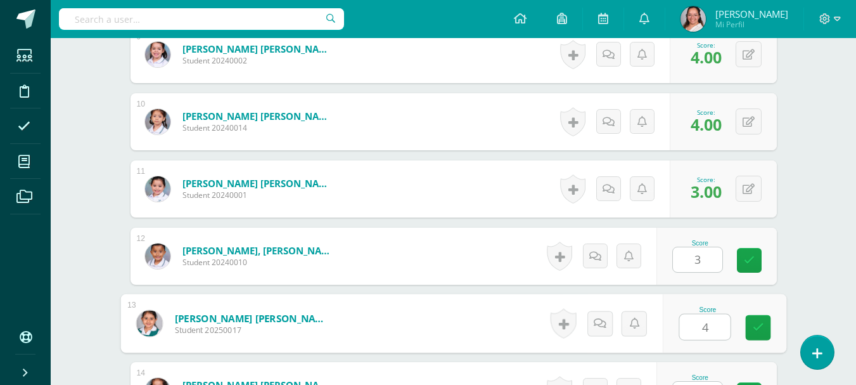
type input "4"
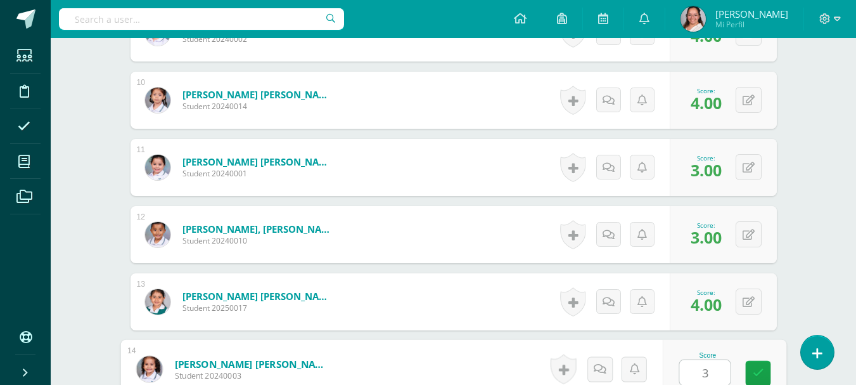
type input "3"
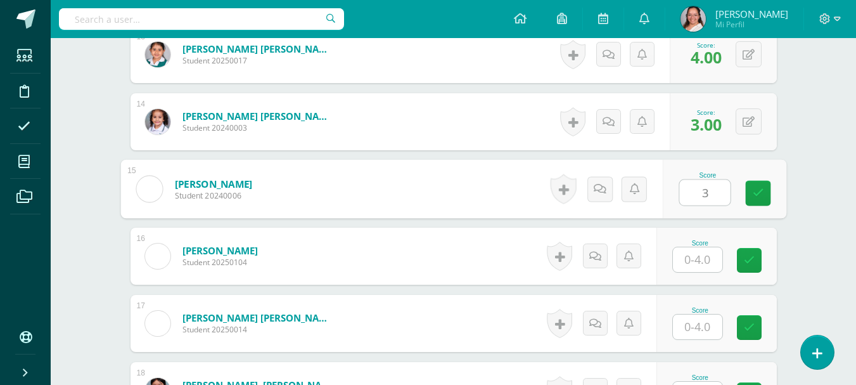
type input "3"
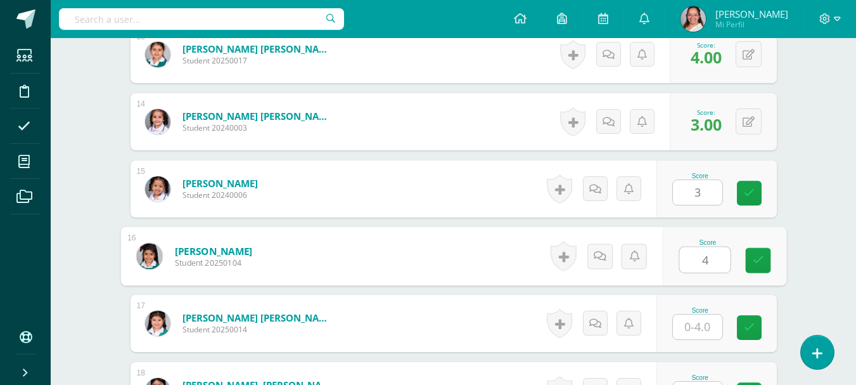
type input "4"
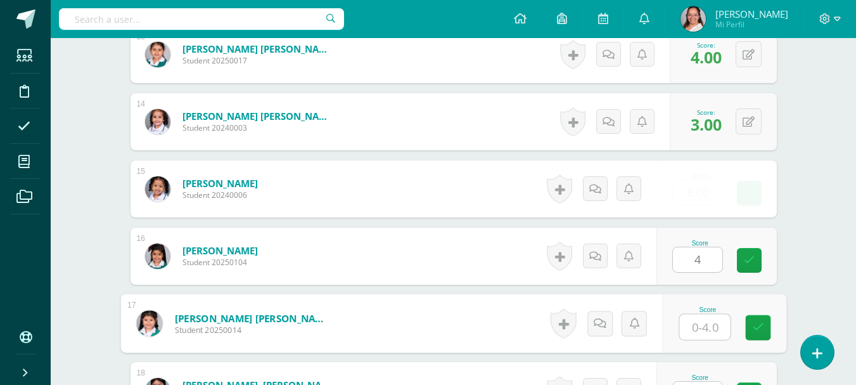
type input "3"
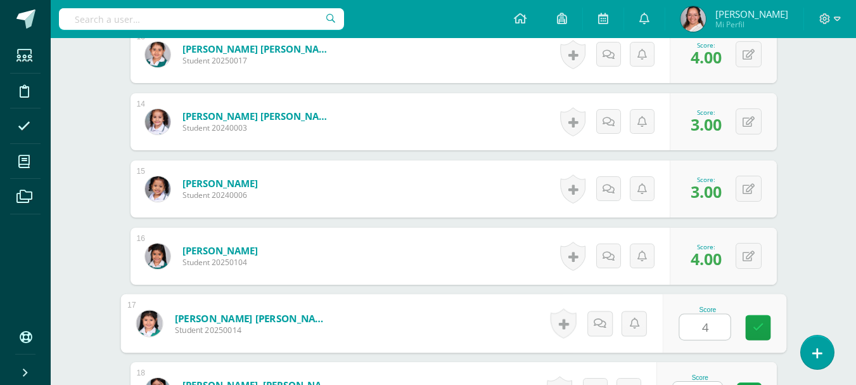
type input "4"
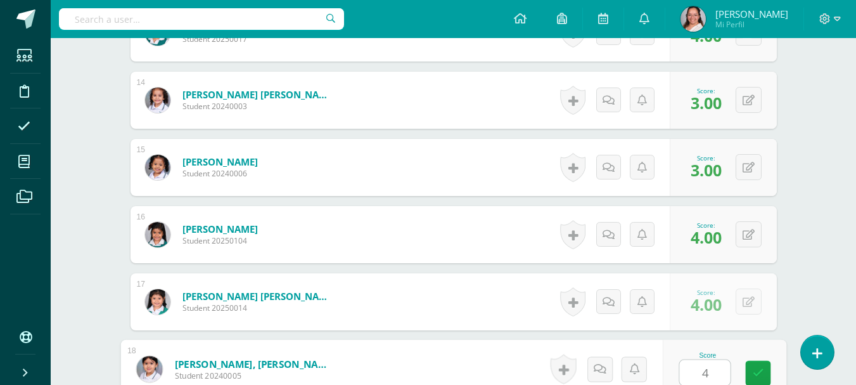
type input "4"
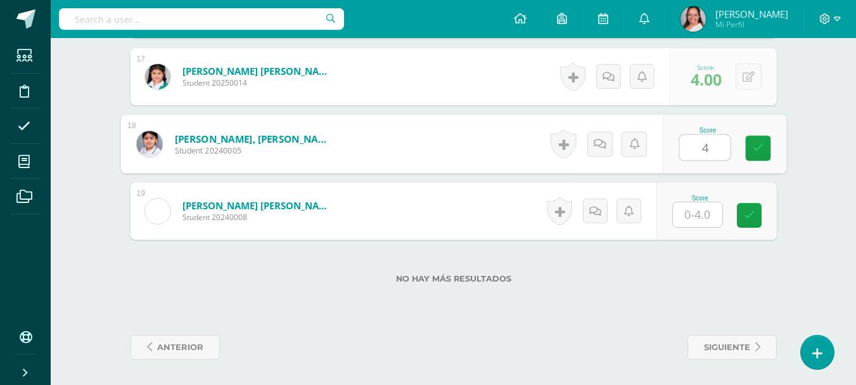
type input "4"
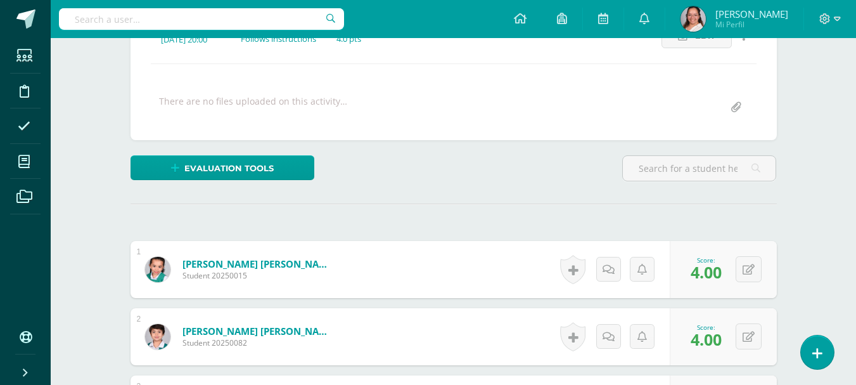
scroll to position [0, 0]
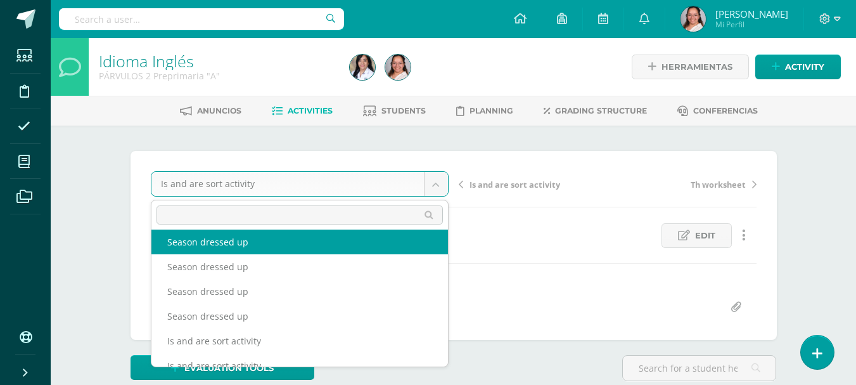
scroll to position [90, 0]
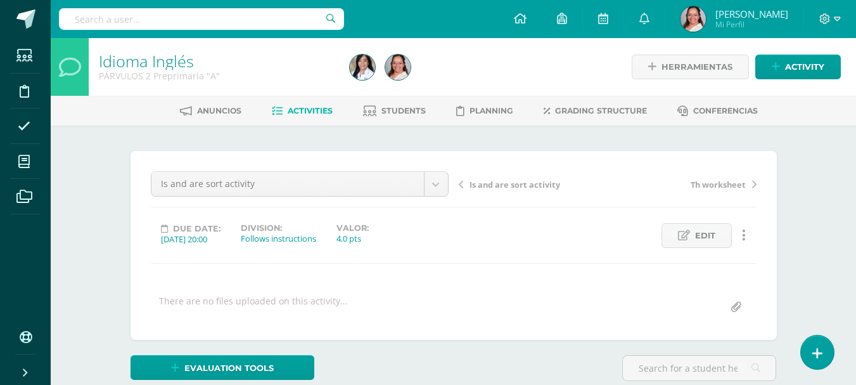
click at [288, 108] on span "Activities" at bounding box center [310, 111] width 45 height 10
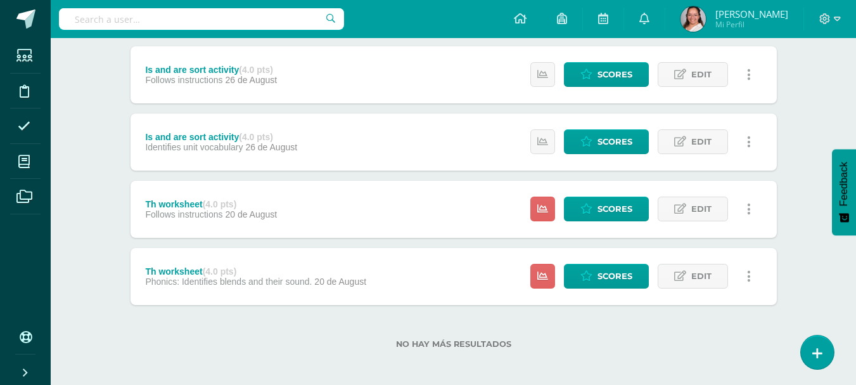
scroll to position [841, 0]
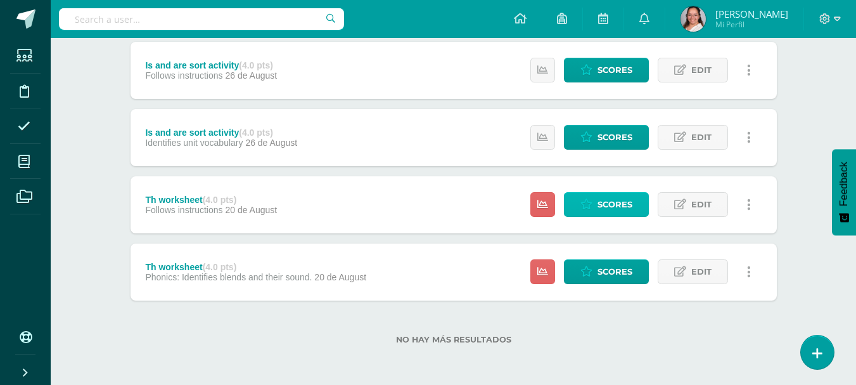
click at [592, 203] on icon at bounding box center [586, 204] width 12 height 11
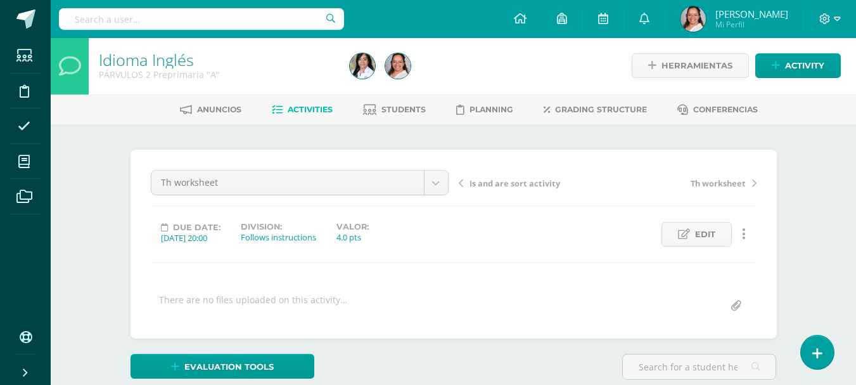
scroll to position [189, 0]
